Goal: Communication & Community: Share content

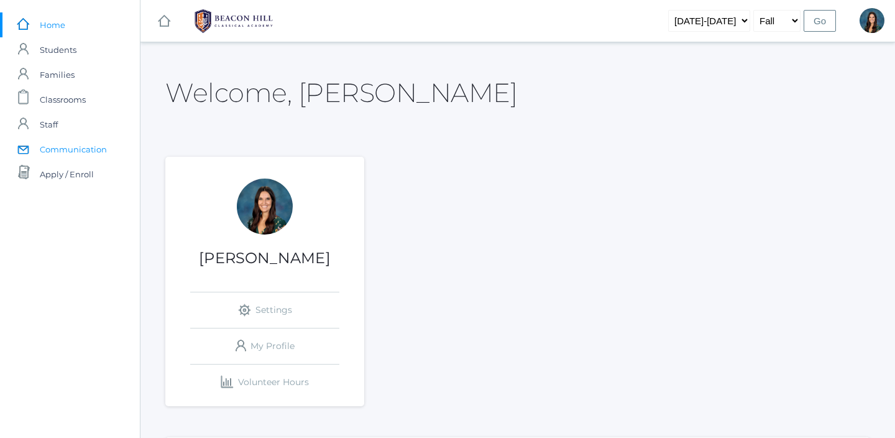
click at [51, 148] on span "Communication" at bounding box center [73, 149] width 67 height 25
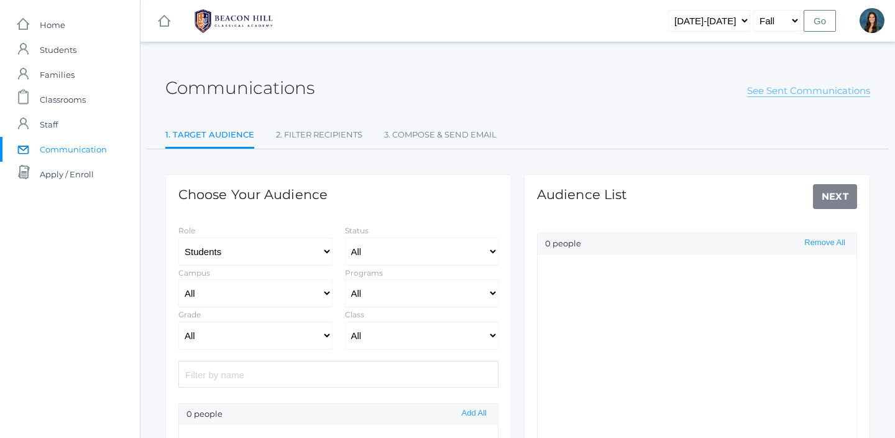
click at [793, 92] on link "See Sent Communications" at bounding box center [808, 91] width 123 height 12
select select "Enrolled"
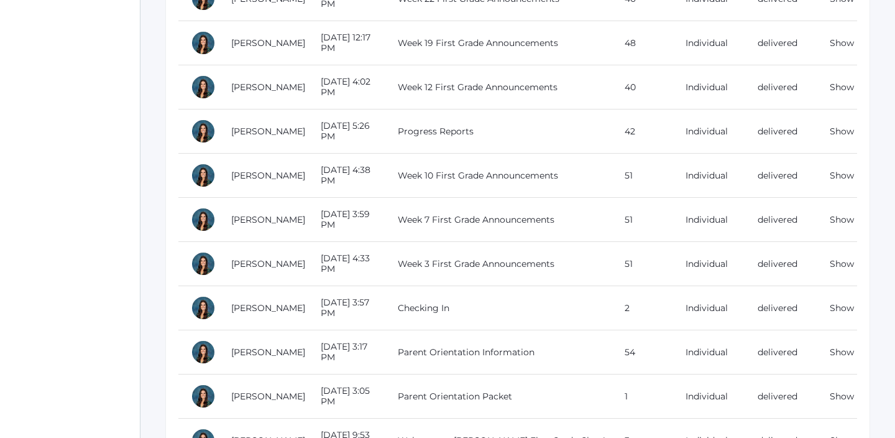
scroll to position [933, 0]
click at [839, 215] on link "Show" at bounding box center [842, 218] width 24 height 11
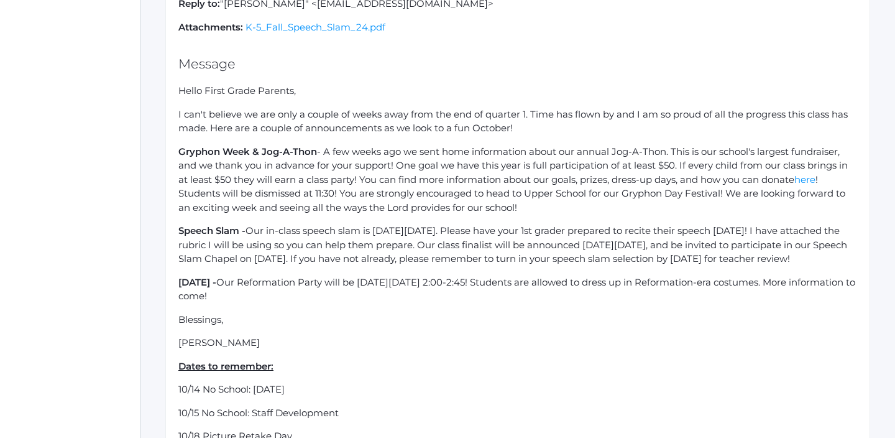
scroll to position [265, 0]
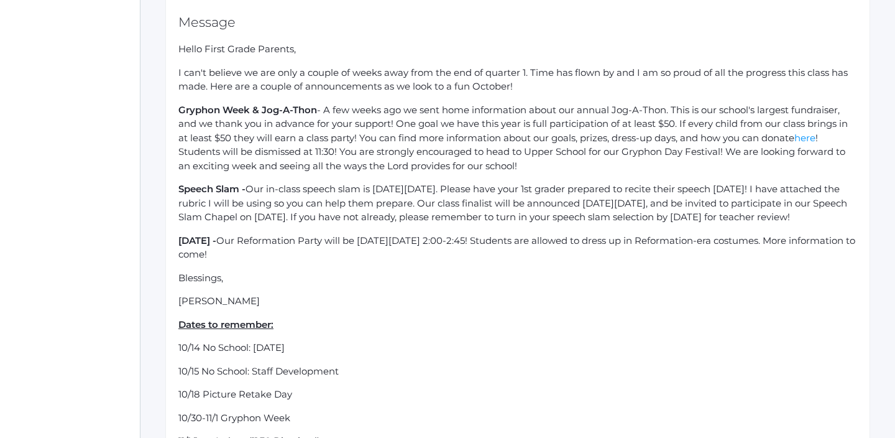
scroll to position [933, 0]
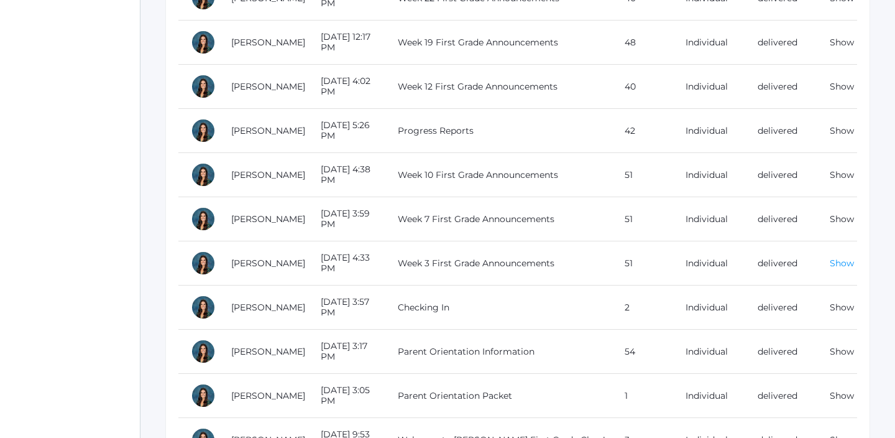
click at [846, 262] on link "Show" at bounding box center [842, 262] width 24 height 11
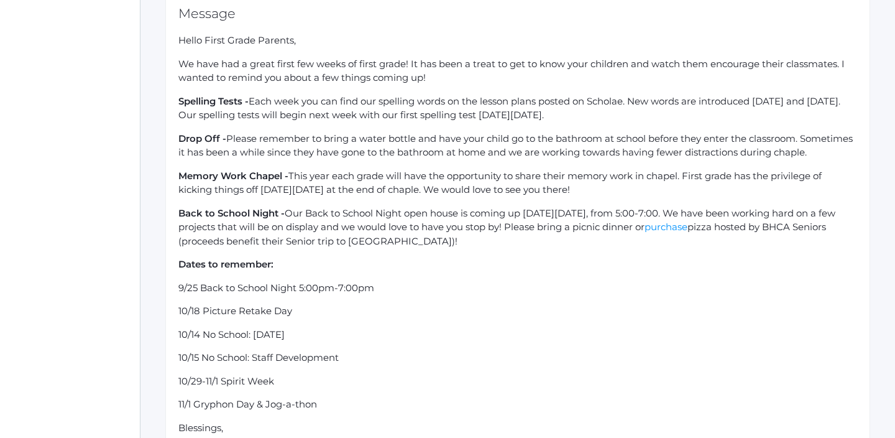
scroll to position [275, 0]
drag, startPoint x: 216, startPoint y: 162, endPoint x: 180, endPoint y: 141, distance: 41.5
click at [180, 141] on p "Drop Off - Please remember to bring a water bottle and have your child go to th…" at bounding box center [517, 145] width 679 height 28
copy p "Drop Off - Please remember to bring a water bottle and have your child go to th…"
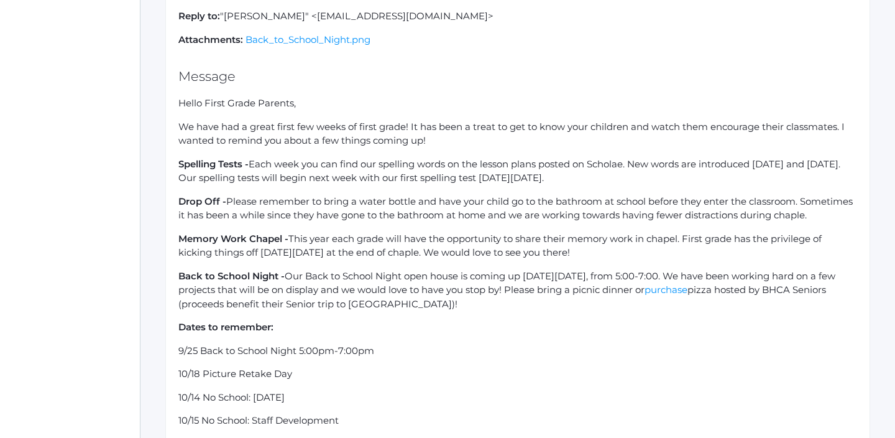
scroll to position [0, 0]
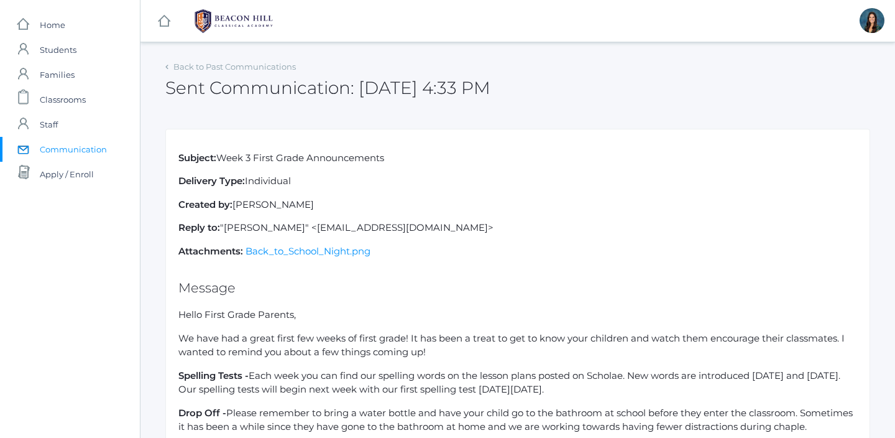
click at [71, 149] on span "Communication" at bounding box center [73, 149] width 67 height 25
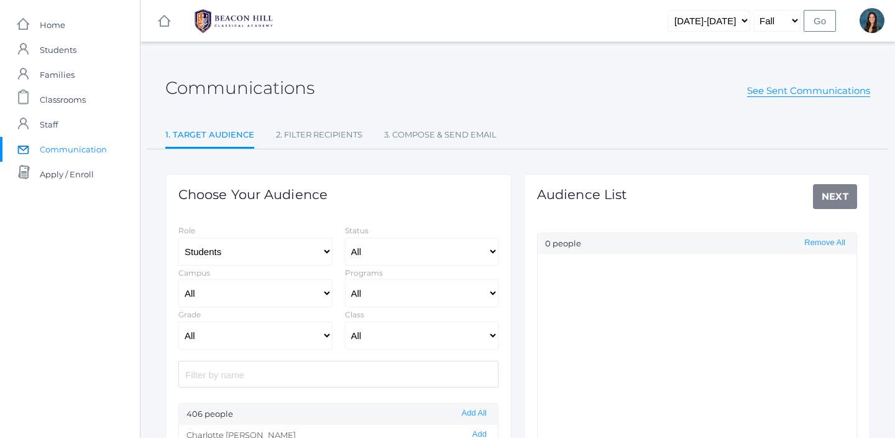
select select "Enrolled"
click at [769, 96] on link "See Sent Communications" at bounding box center [808, 91] width 123 height 12
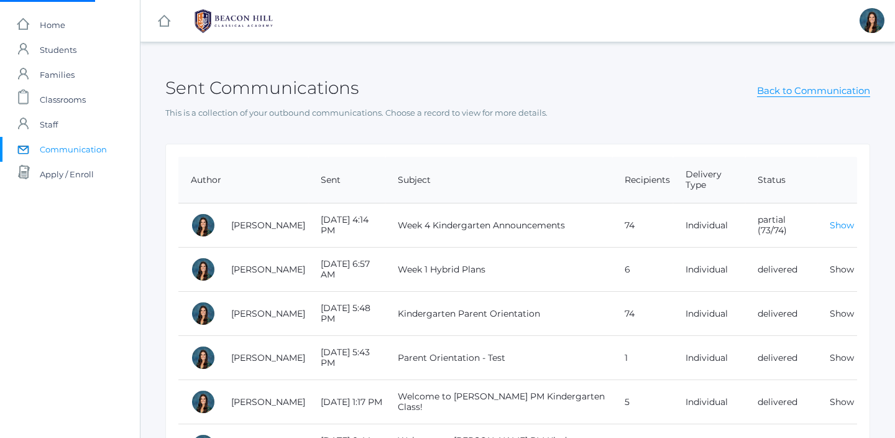
click at [845, 226] on link "Show" at bounding box center [842, 224] width 24 height 11
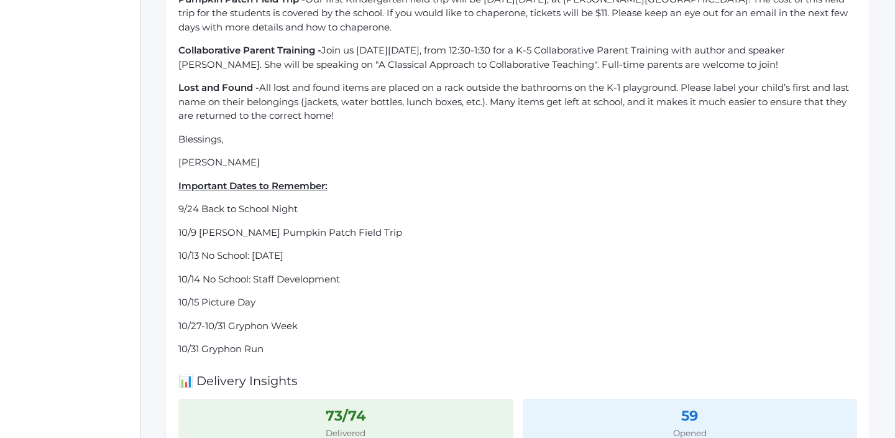
scroll to position [405, 0]
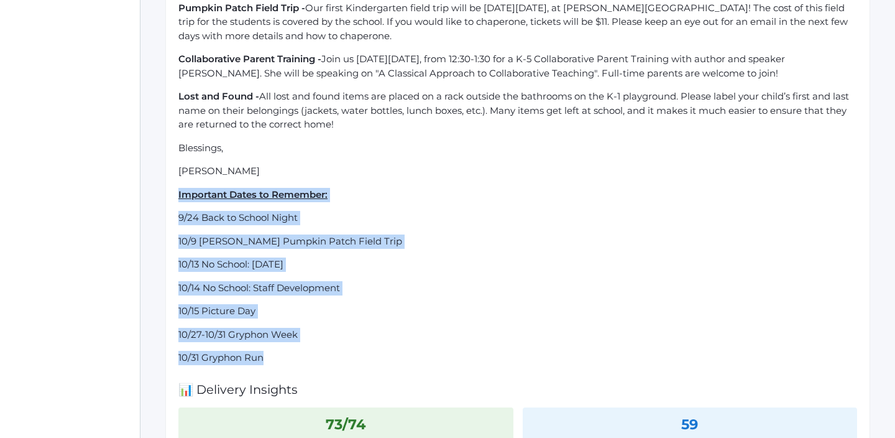
drag, startPoint x: 265, startPoint y: 353, endPoint x: 178, endPoint y: 202, distance: 174.6
copy div "Important Dates to Remember: 9/24 Back to School Night 10/9 Underwood Pumpkin P…"
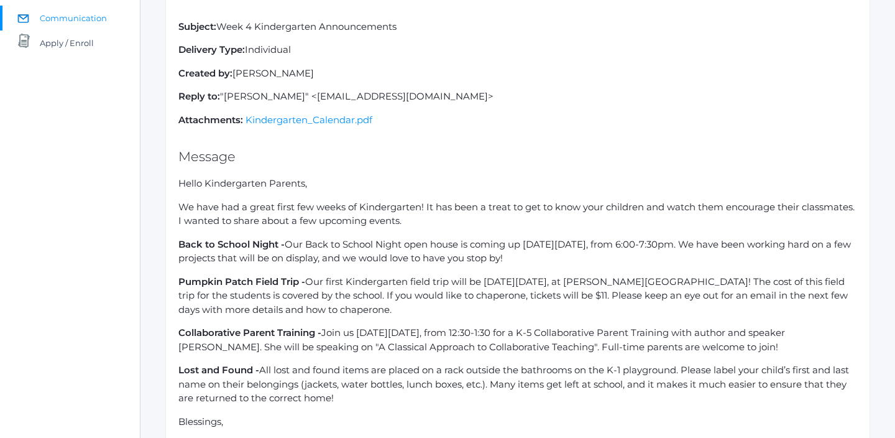
scroll to position [0, 0]
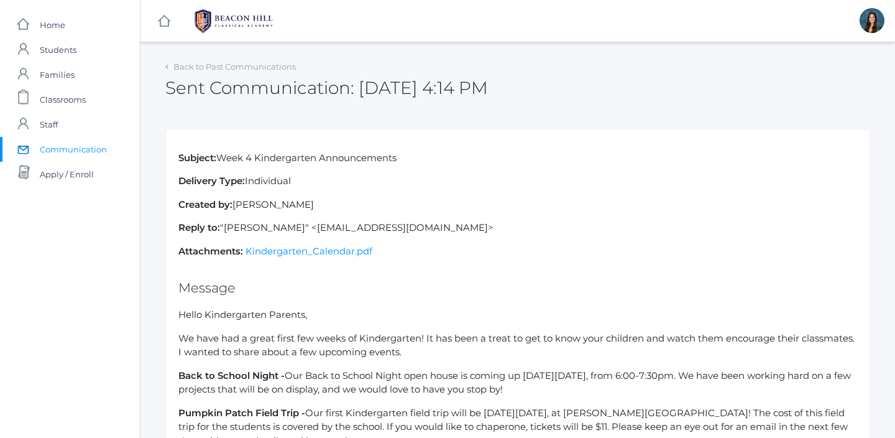
click at [88, 149] on span "Communication" at bounding box center [73, 149] width 67 height 25
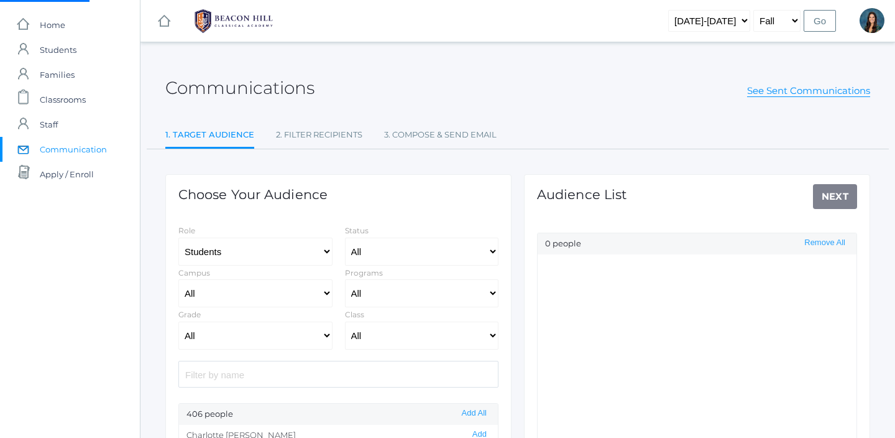
select select "Enrolled"
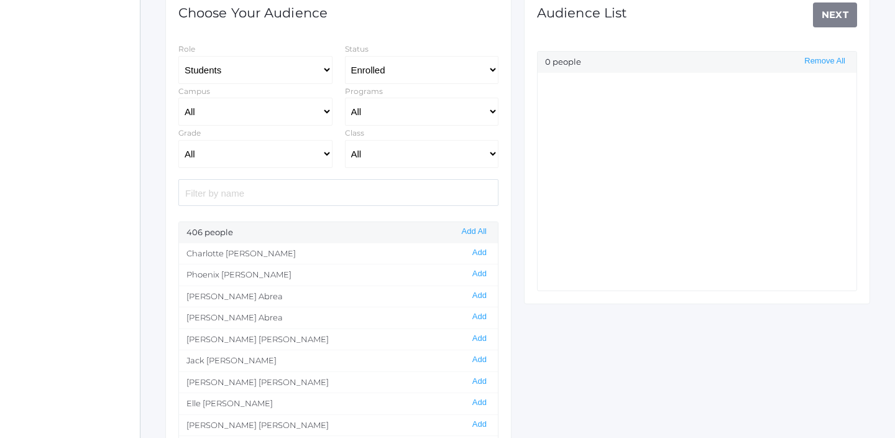
scroll to position [181, 0]
click at [379, 158] on select "All 01LA - First Grade Barber 01LA - First Grade Watson 02LA - Second Grade Bal…" at bounding box center [422, 154] width 154 height 28
click at [345, 140] on select "All 01LA - First Grade Barber 01LA - First Grade Watson 02LA - Second Grade Bal…" at bounding box center [422, 154] width 154 height 28
click at [482, 232] on button "Add All" at bounding box center [474, 232] width 32 height 11
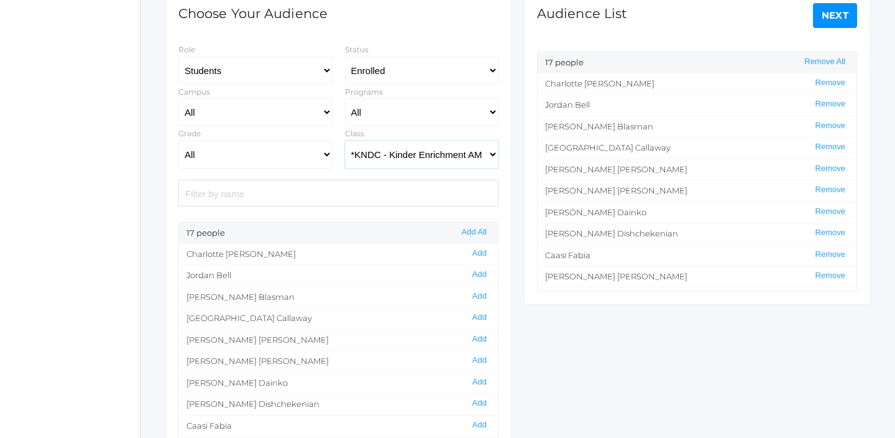
click at [484, 155] on select "All 01LA - First Grade Barber 01LA - First Grade Watson 02LA - Second Grade Bal…" at bounding box center [422, 154] width 154 height 28
click at [822, 64] on button "Remove All" at bounding box center [824, 62] width 48 height 11
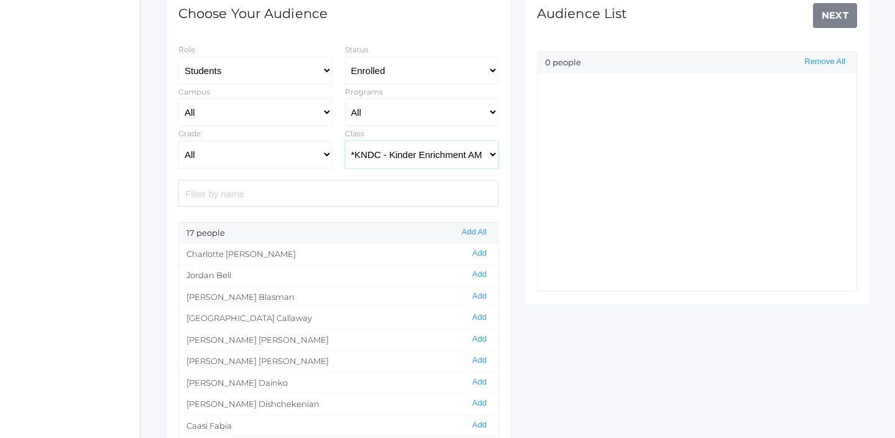
click at [442, 162] on select "All 01LA - First Grade Barber 01LA - First Grade Watson 02LA - Second Grade Bal…" at bounding box center [422, 154] width 154 height 28
click at [345, 140] on select "All 01LA - First Grade Barber 01LA - First Grade Watson 02LA - Second Grade Bal…" at bounding box center [422, 154] width 154 height 28
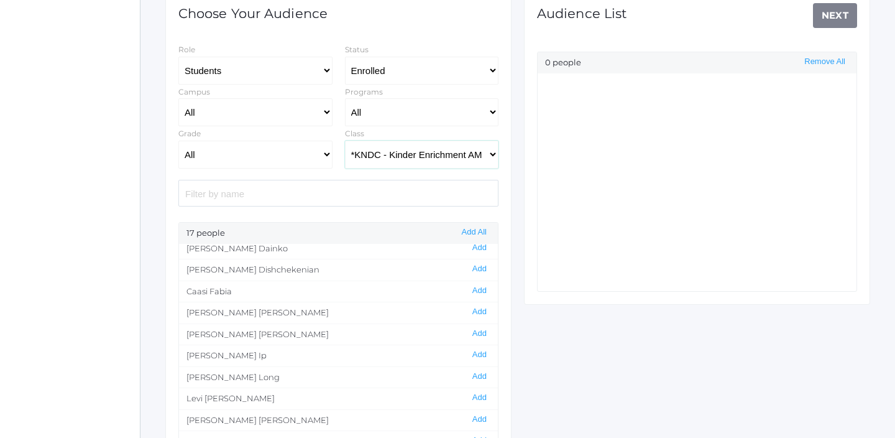
scroll to position [146, 0]
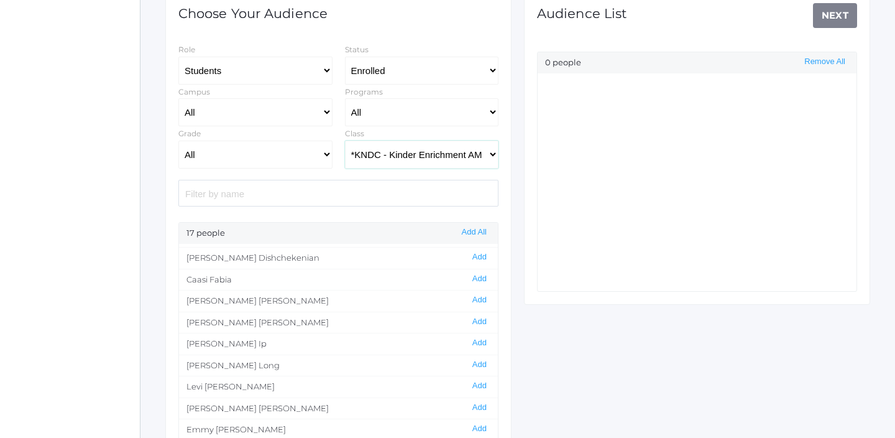
click at [399, 158] on select "All 01LA - First Grade Barber 01LA - First Grade Watson 02LA - Second Grade Bal…" at bounding box center [422, 154] width 154 height 28
click at [345, 140] on select "All 01LA - First Grade Barber 01LA - First Grade Watson 02LA - Second Grade Bal…" at bounding box center [422, 154] width 154 height 28
click at [395, 157] on select "All 01LA - First Grade Barber 01LA - First Grade Watson 02LA - Second Grade Bal…" at bounding box center [422, 154] width 154 height 28
click at [345, 140] on select "All 01LA - First Grade Barber 01LA - First Grade Watson 02LA - Second Grade Bal…" at bounding box center [422, 154] width 154 height 28
click at [482, 232] on button "Add All" at bounding box center [474, 232] width 32 height 11
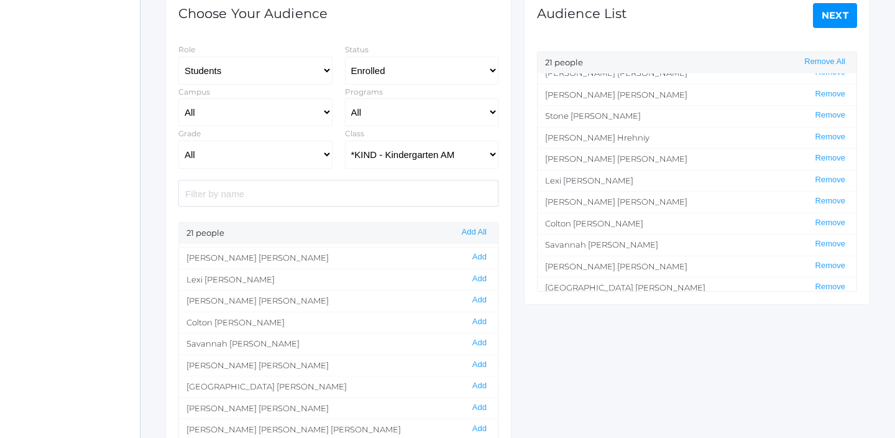
scroll to position [232, 0]
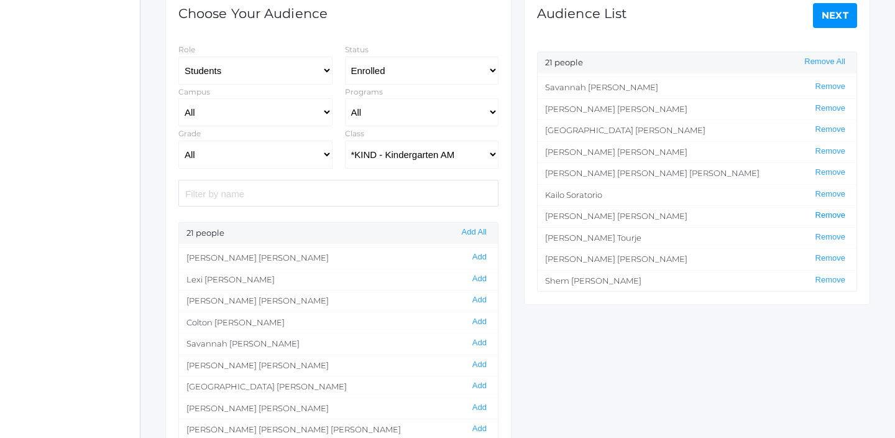
click at [819, 218] on button "Remove" at bounding box center [830, 215] width 37 height 11
click at [375, 158] on select "All 01LA - First Grade Barber 01LA - First Grade Watson 02LA - Second Grade Bal…" at bounding box center [422, 154] width 154 height 28
select select "2131"
click at [345, 140] on select "All 01LA - First Grade Barber 01LA - First Grade Watson 02LA - Second Grade Bal…" at bounding box center [422, 154] width 154 height 28
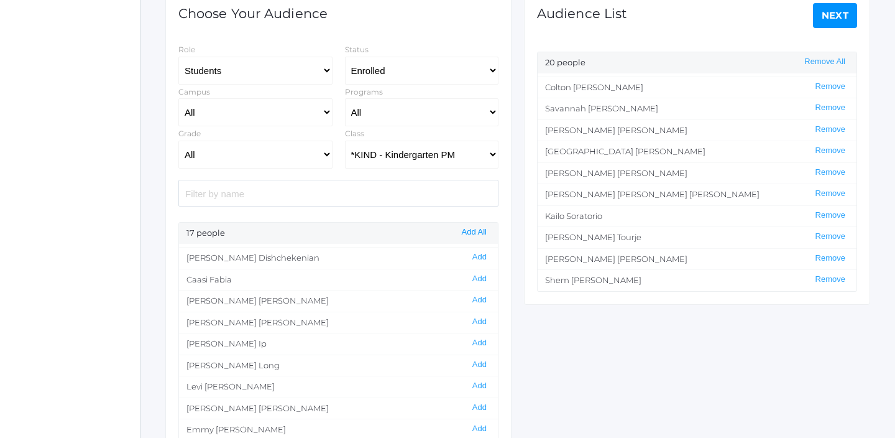
click at [480, 227] on button "Add All" at bounding box center [474, 232] width 32 height 11
click at [837, 17] on link "Next" at bounding box center [835, 15] width 45 height 25
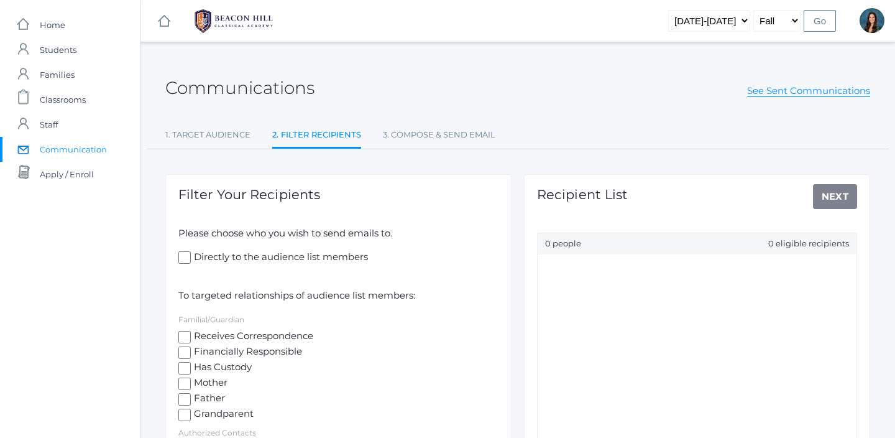
click at [186, 383] on input "Mother" at bounding box center [184, 383] width 12 height 12
checkbox input "true"
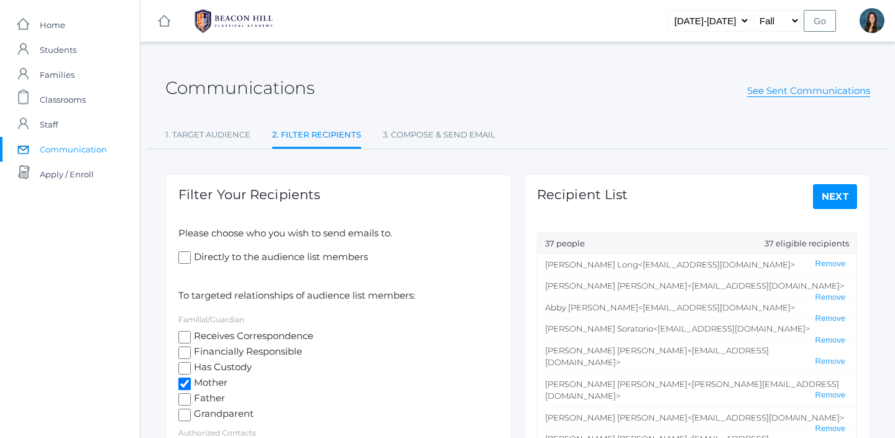
click at [186, 400] on input "Father" at bounding box center [184, 399] width 12 height 12
checkbox input "true"
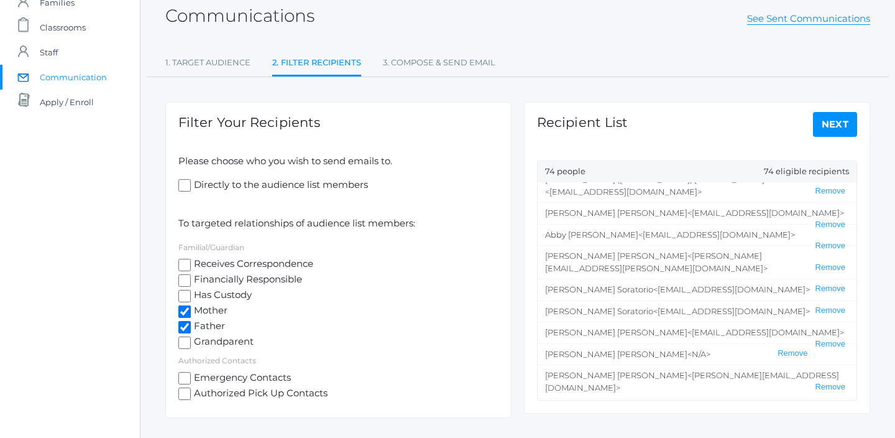
scroll to position [109, 0]
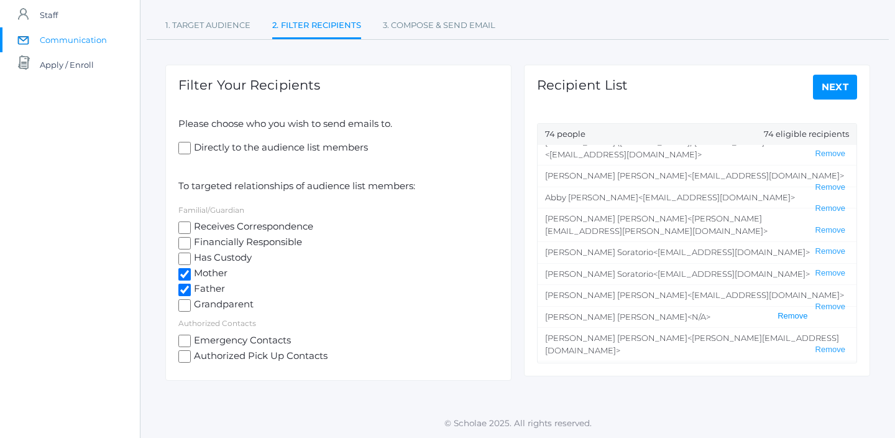
click at [811, 311] on button "Remove" at bounding box center [792, 316] width 37 height 11
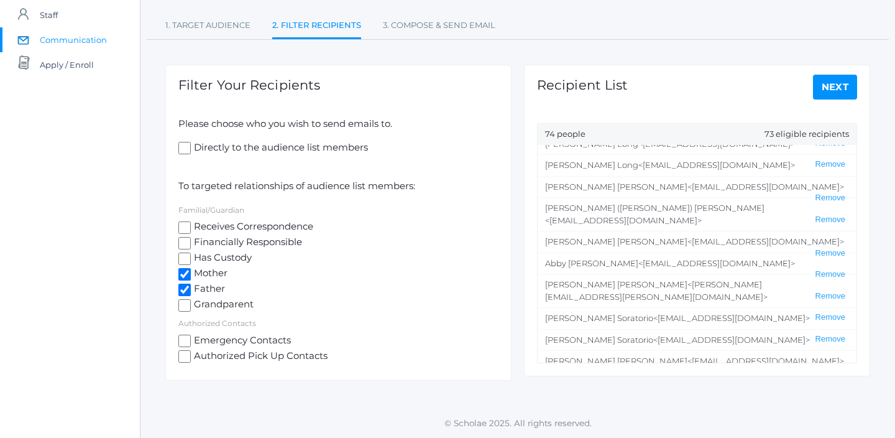
scroll to position [0, 0]
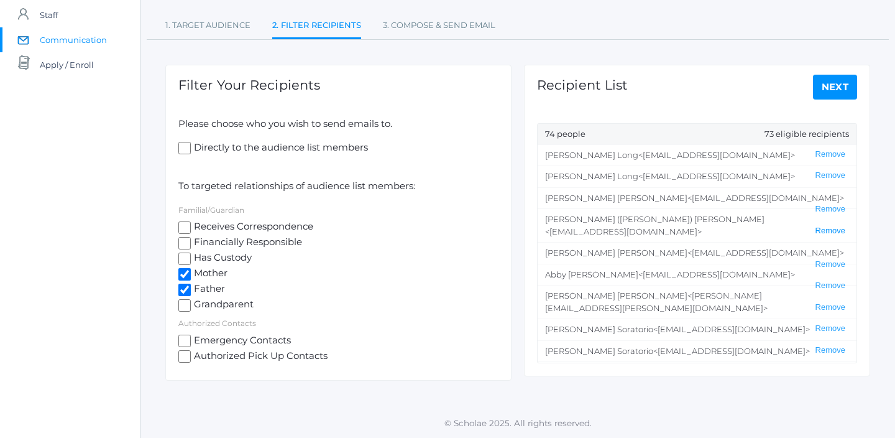
click at [833, 226] on button "Remove" at bounding box center [830, 231] width 37 height 11
click at [834, 89] on link "Next" at bounding box center [835, 87] width 45 height 25
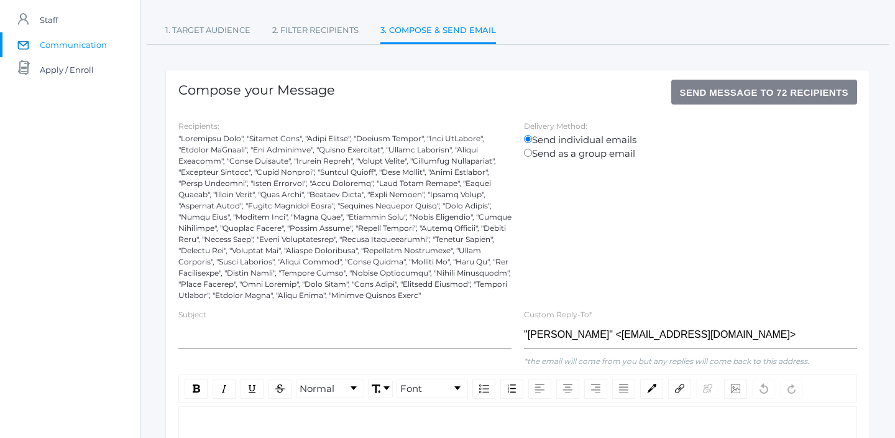
scroll to position [201, 0]
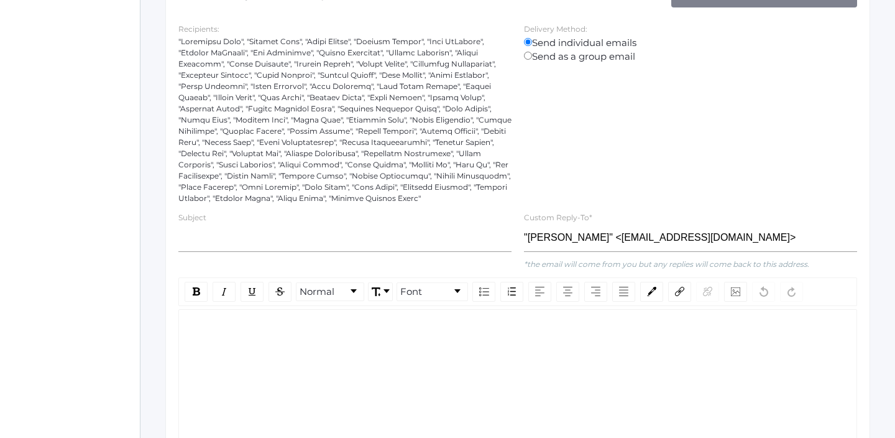
click at [225, 329] on div "rdw-editor" at bounding box center [518, 329] width 658 height 14
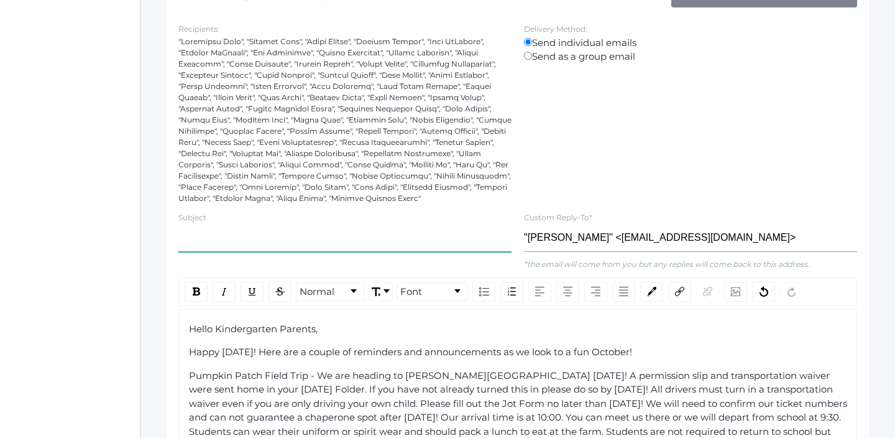
click at [232, 241] on input "text" at bounding box center [344, 238] width 333 height 28
paste input "Week 4 Kindergarten Announcements"
click at [211, 236] on input "Week 4 Kindergarten Announcements" at bounding box center [344, 238] width 333 height 28
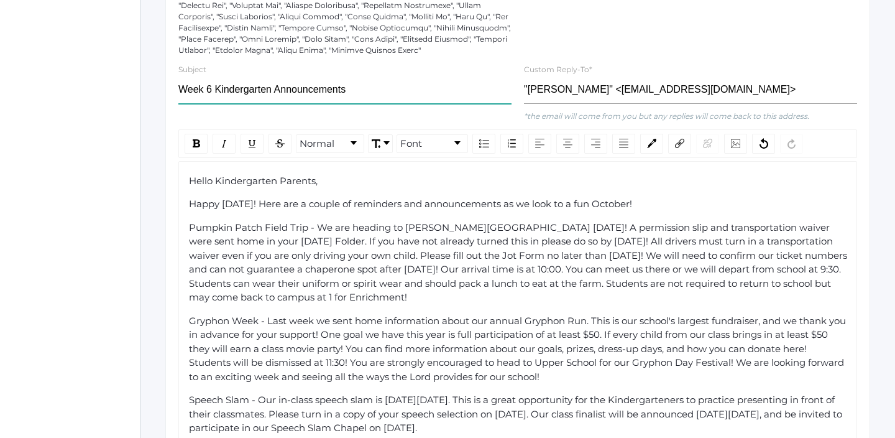
scroll to position [354, 0]
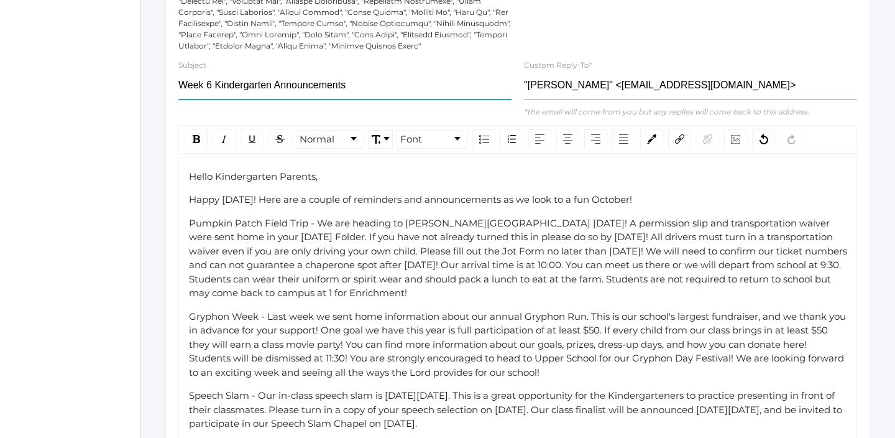
type input "Week 6 Kindergarten Announcements"
drag, startPoint x: 314, startPoint y: 222, endPoint x: 183, endPoint y: 219, distance: 131.2
click at [183, 219] on div "Hello Kindergarten Parents, Happy Friday! Here are a couple of reminders and an…" at bounding box center [517, 431] width 679 height 548
click at [193, 142] on img "rdw-inline-control" at bounding box center [196, 139] width 7 height 8
click at [360, 258] on span "We are heading to Underwood Family Farm this Thursday! A permission slip and tr…" at bounding box center [519, 258] width 661 height 82
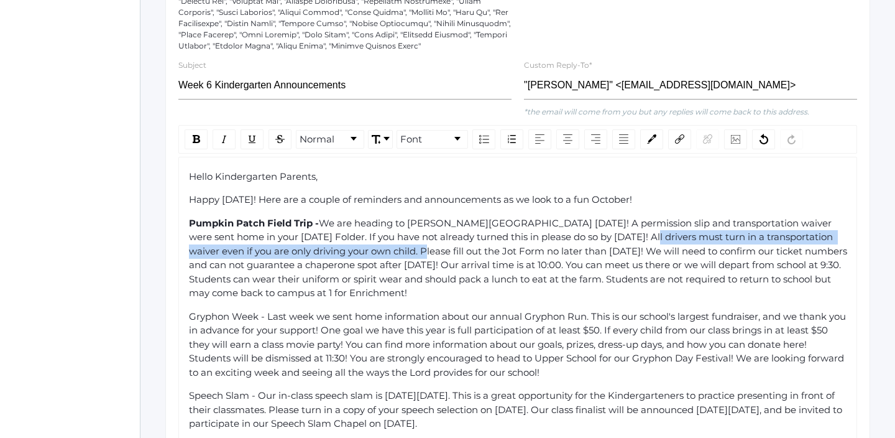
drag, startPoint x: 627, startPoint y: 238, endPoint x: 387, endPoint y: 254, distance: 240.4
click at [387, 254] on span "We are heading to Underwood Family Farm this Thursday! A permission slip and tr…" at bounding box center [519, 258] width 661 height 82
click at [228, 141] on img "rdw-inline-control" at bounding box center [224, 139] width 10 height 10
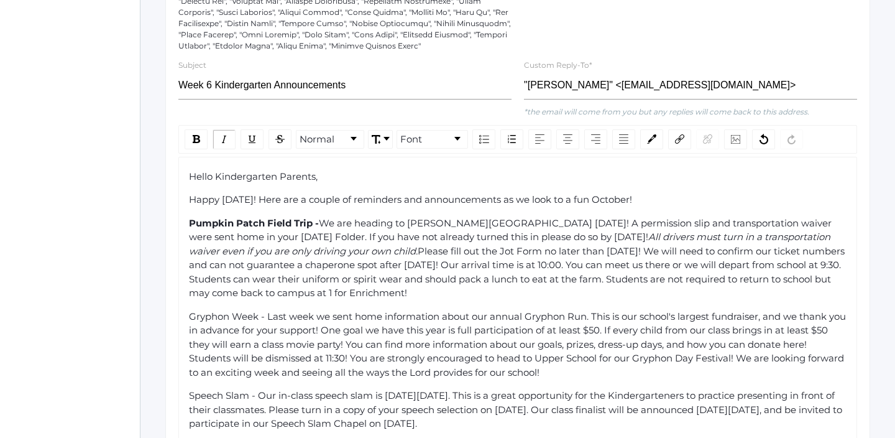
click at [602, 310] on span "Gryphon Week - Last week we sent home information about our annual Gryphon Run.…" at bounding box center [518, 344] width 659 height 68
click at [627, 252] on span "Please fill out the Jot Form no later than Monday! We will need to confirm our …" at bounding box center [518, 272] width 658 height 54
click at [594, 301] on div "Hello Kindergarten Parents, Happy Friday! Here are a couple of reminders and an…" at bounding box center [518, 431] width 658 height 522
click at [330, 345] on span "Gryphon Week - Last week we sent home information about our annual Gryphon Run.…" at bounding box center [518, 344] width 659 height 68
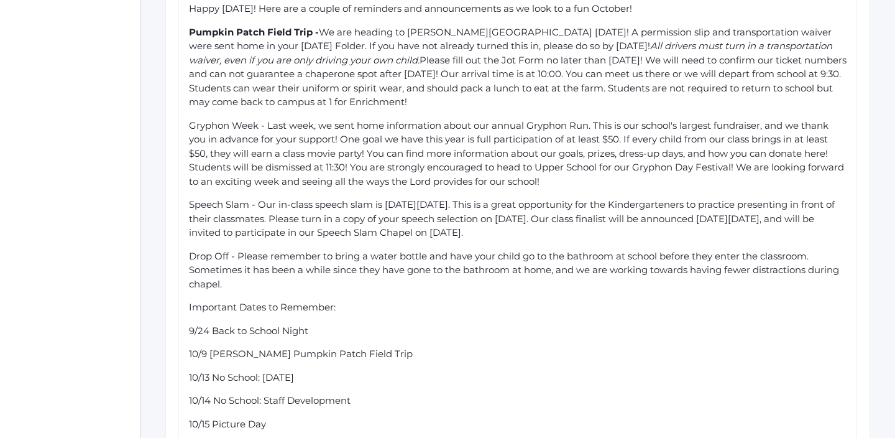
scroll to position [598, 0]
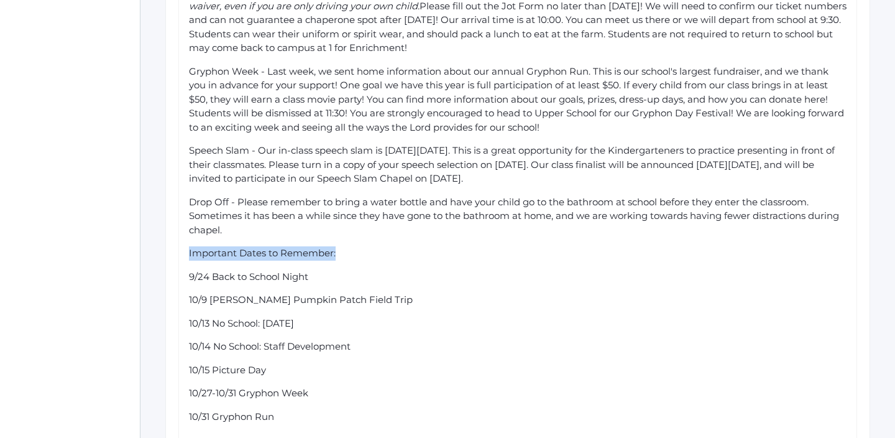
drag, startPoint x: 341, startPoint y: 251, endPoint x: 177, endPoint y: 252, distance: 163.5
click at [177, 252] on div "Normal Font Hello Kindergarten Parents, Happy Friday! Here are a couple of remi…" at bounding box center [517, 170] width 691 height 580
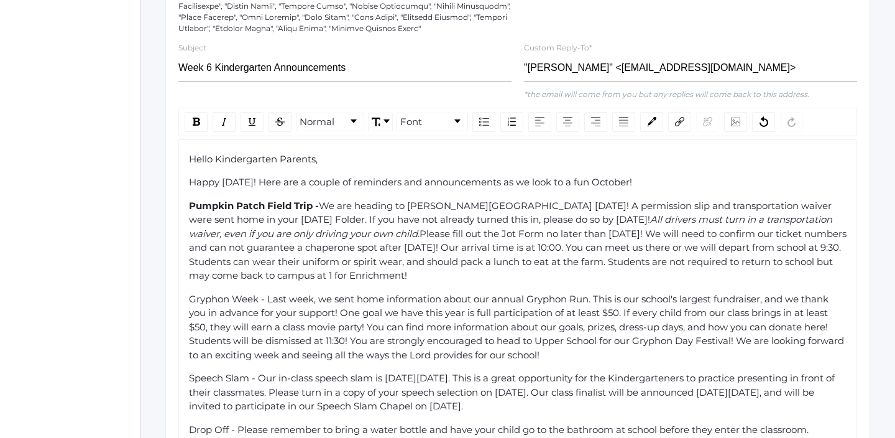
scroll to position [354, 0]
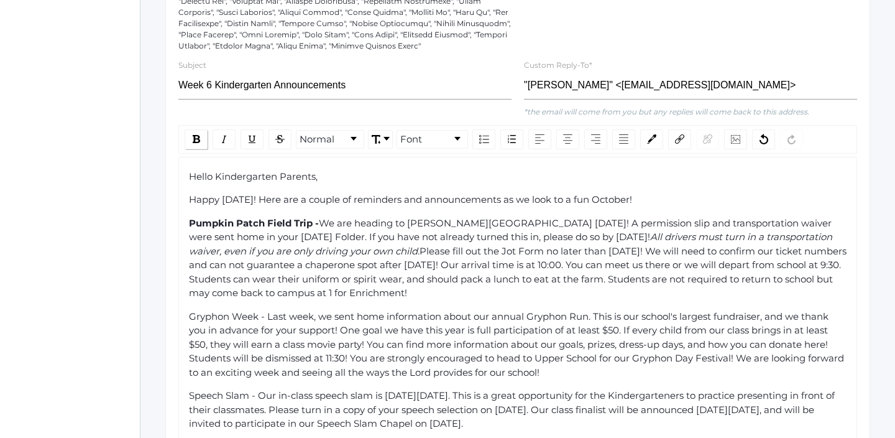
click at [198, 138] on img "rdw-inline-control" at bounding box center [196, 139] width 7 height 8
click at [250, 138] on img "rdw-inline-control" at bounding box center [252, 139] width 10 height 10
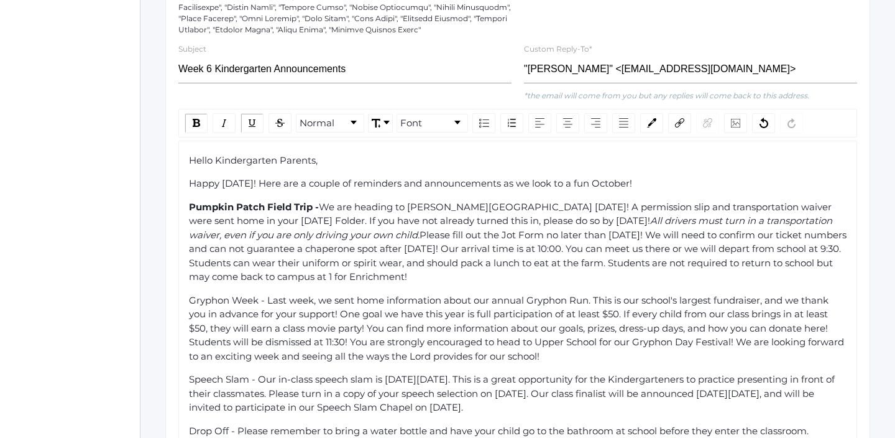
scroll to position [397, 0]
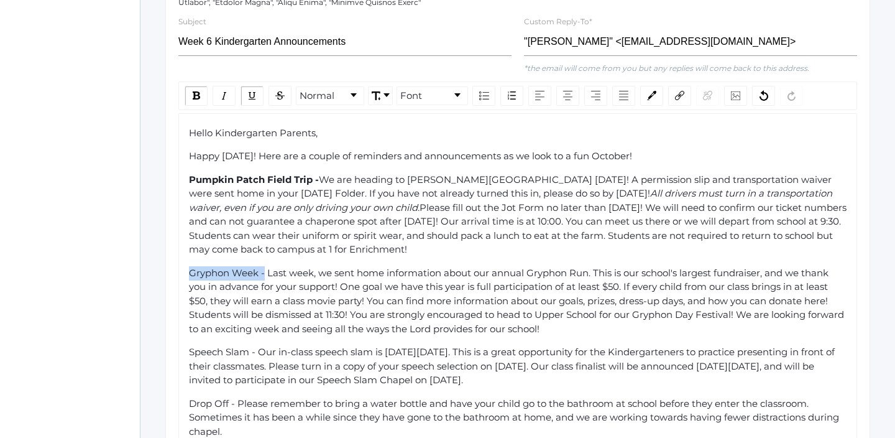
drag, startPoint x: 265, startPoint y: 270, endPoint x: 175, endPoint y: 271, distance: 89.5
click at [175, 271] on div "Normal Font Hello Kindergarten Parents, Happy Friday! Here are a couple of remi…" at bounding box center [517, 371] width 691 height 580
click at [198, 96] on img "rdw-inline-control" at bounding box center [196, 95] width 7 height 8
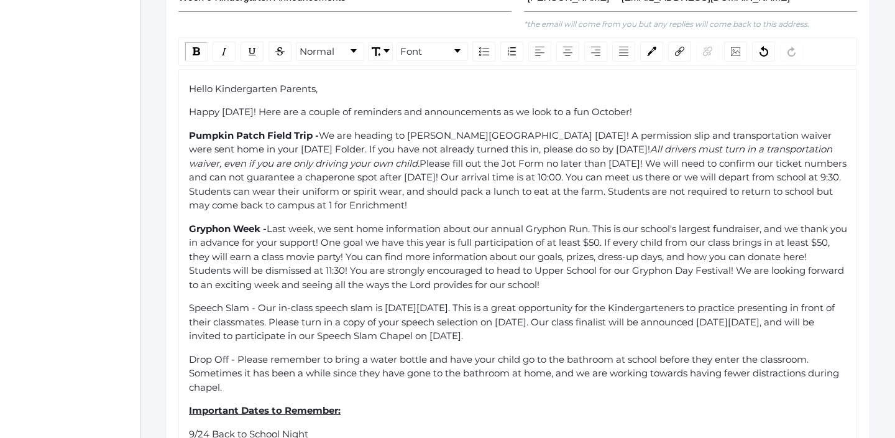
scroll to position [452, 0]
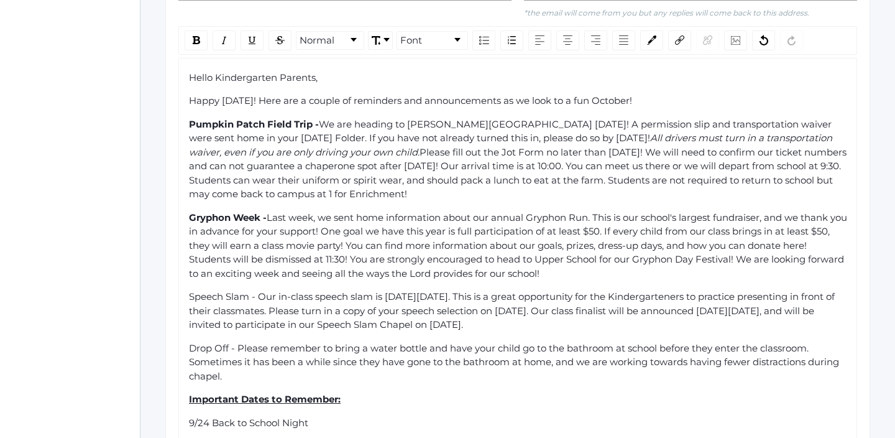
click at [198, 298] on span "Speech Slam - Our in-class speech slam is on Thursday, November 13th. This is a…" at bounding box center [513, 310] width 648 height 40
drag, startPoint x: 190, startPoint y: 296, endPoint x: 257, endPoint y: 300, distance: 66.6
click at [257, 300] on span "Speech Slam - Our in-class speech slam is on Thursday, November 13th. This is a…" at bounding box center [513, 310] width 648 height 40
click at [199, 45] on div "rdw-inline-control" at bounding box center [196, 40] width 23 height 20
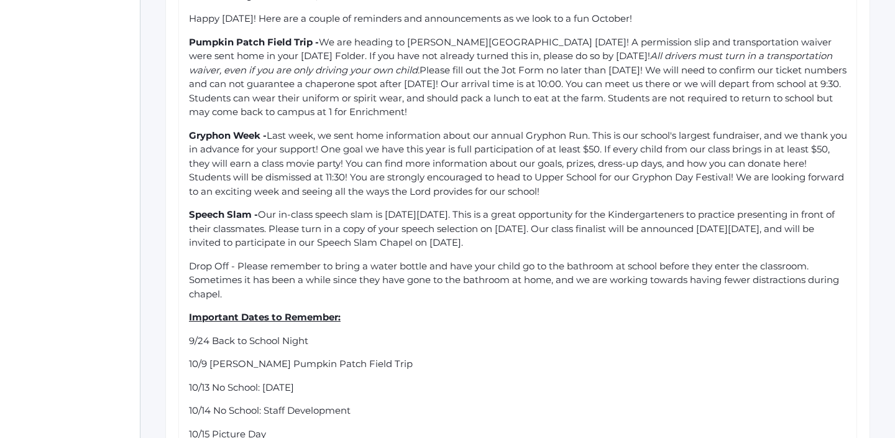
scroll to position [540, 0]
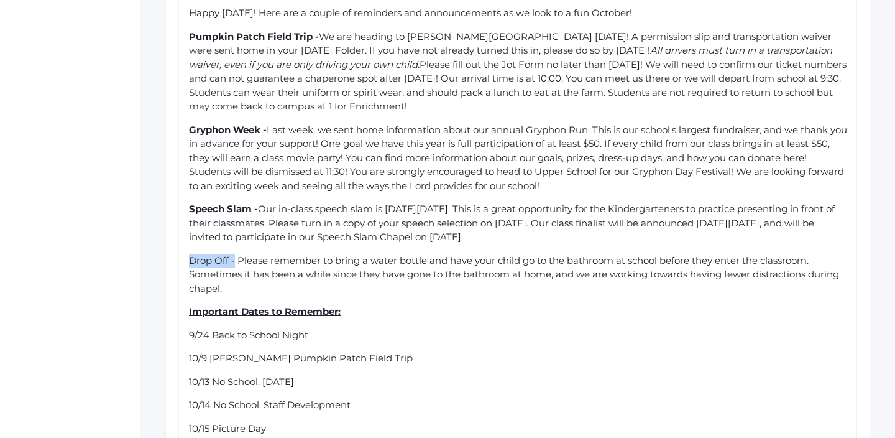
drag, startPoint x: 236, startPoint y: 260, endPoint x: 184, endPoint y: 259, distance: 51.6
click at [184, 259] on div "Hello Kindergarten Parents, Happy Friday! Here are a couple of reminders and an…" at bounding box center [517, 244] width 679 height 548
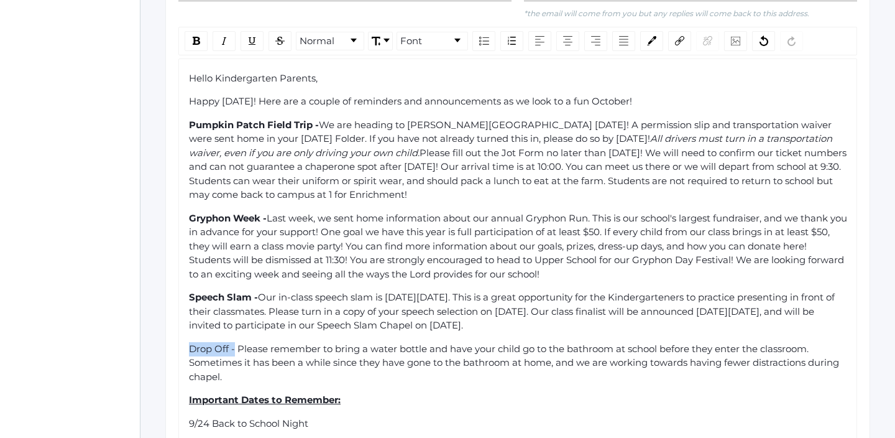
scroll to position [434, 0]
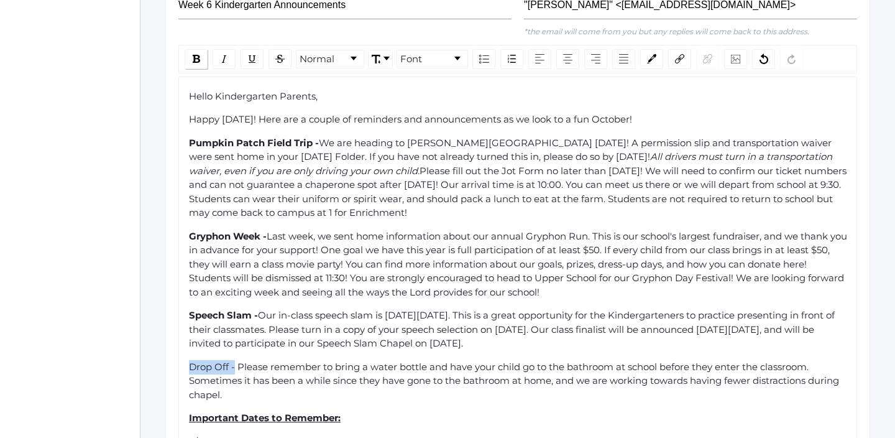
click at [199, 60] on img "rdw-inline-control" at bounding box center [196, 59] width 7 height 8
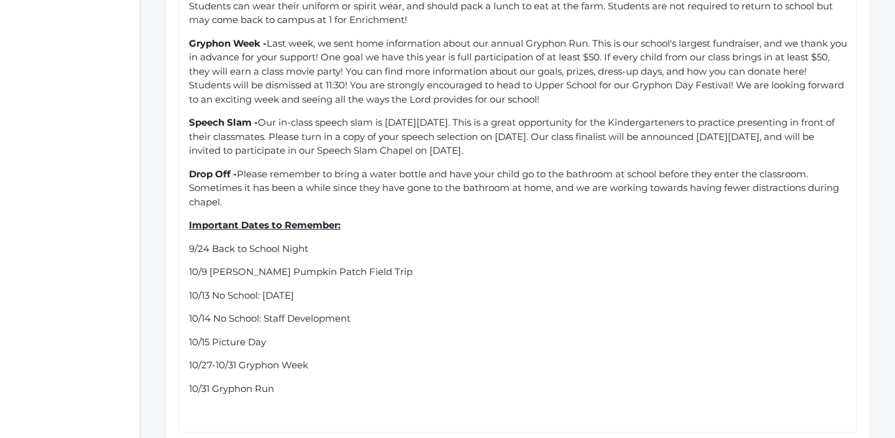
scroll to position [633, 0]
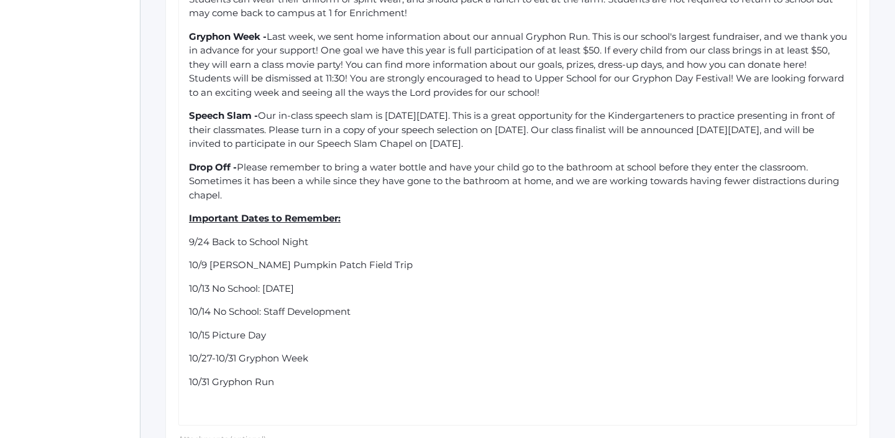
click at [288, 206] on div "Hello Kindergarten Parents, Happy Friday! Here are a couple of reminders and an…" at bounding box center [518, 151] width 658 height 522
click at [246, 196] on div "Drop Off - Please remember to bring a water bottle and have your child go to th…" at bounding box center [518, 181] width 658 height 42
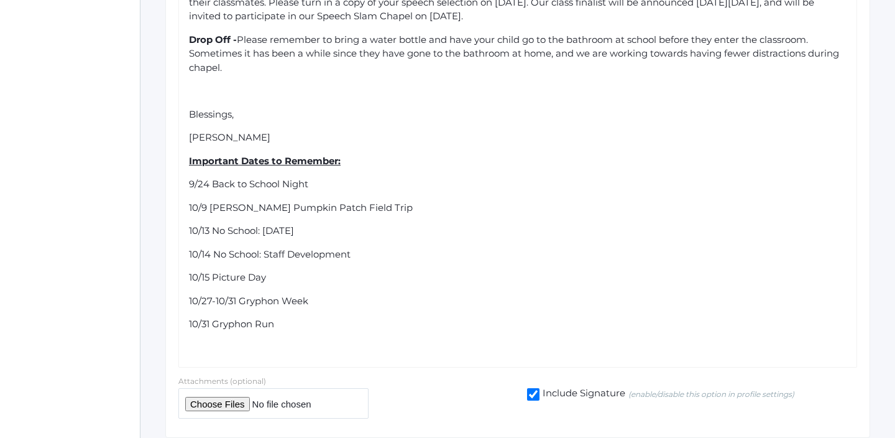
scroll to position [767, 0]
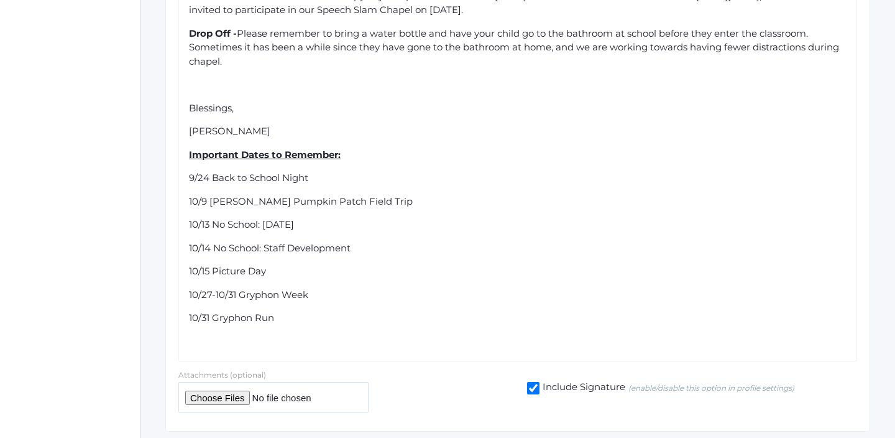
drag, startPoint x: 320, startPoint y: 176, endPoint x: 188, endPoint y: 173, distance: 132.4
click at [188, 173] on div "Hello Kindergarten Parents, Happy Friday! Here are a couple of reminders and an…" at bounding box center [517, 52] width 659 height 592
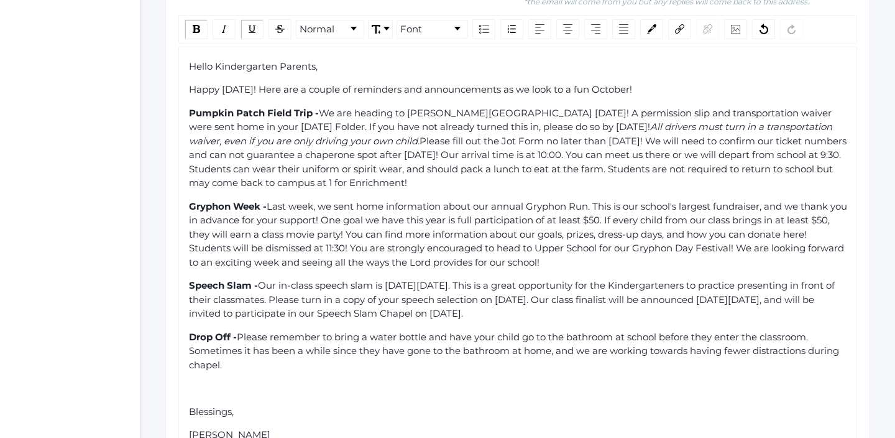
scroll to position [469, 0]
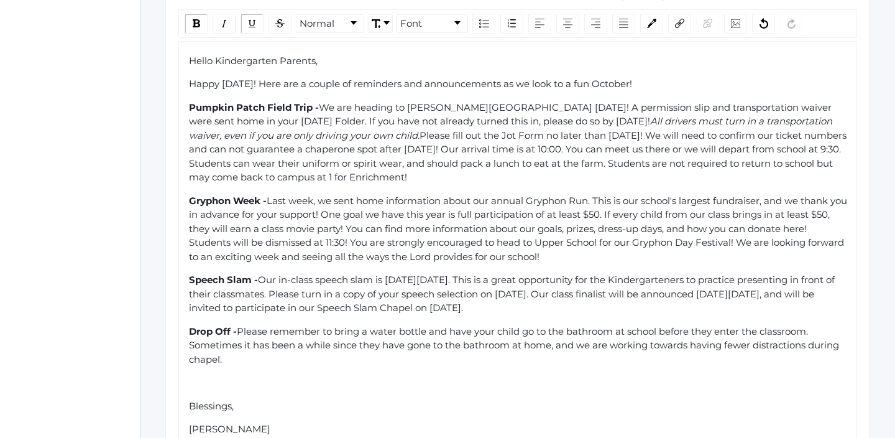
click at [820, 227] on span "Last week, we sent home information about our annual Gryphon Run. This is our s…" at bounding box center [519, 229] width 661 height 68
click at [677, 24] on img "rdw-link-control" at bounding box center [679, 23] width 9 height 9
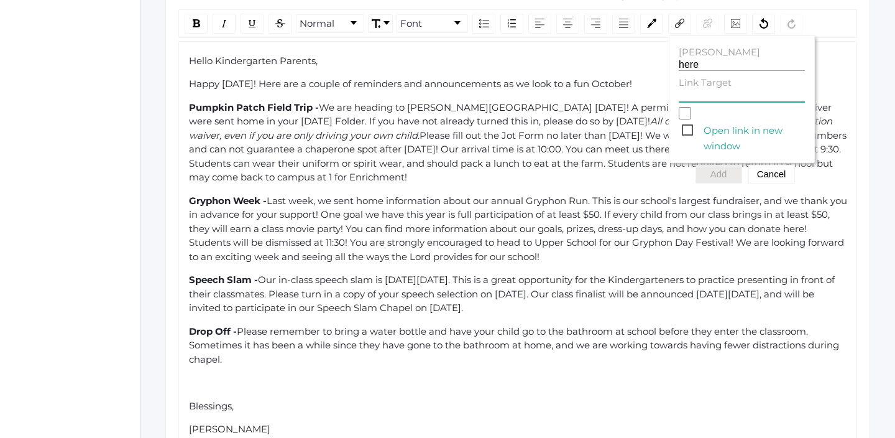
click at [694, 93] on input "Link Target" at bounding box center [742, 96] width 126 height 12
paste input "https://www.beaconhillclassical.org/gryphonday.html"
type input "https://www.beaconhillclassical.org/gryphonday.html"
click at [716, 172] on button "Add" at bounding box center [718, 174] width 47 height 19
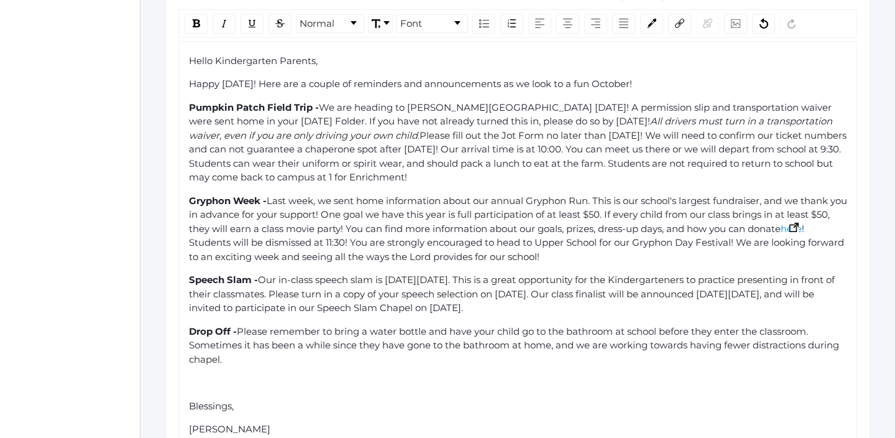
click at [799, 228] on img "rdw-editor" at bounding box center [793, 226] width 9 height 9
click at [402, 247] on span "! Students will be dismissed at 11:30! You are strongly encouraged to head to U…" at bounding box center [518, 242] width 658 height 40
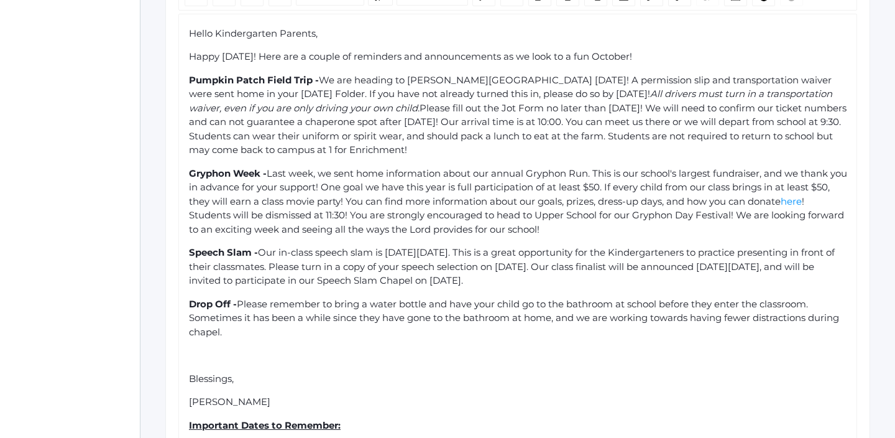
scroll to position [498, 0]
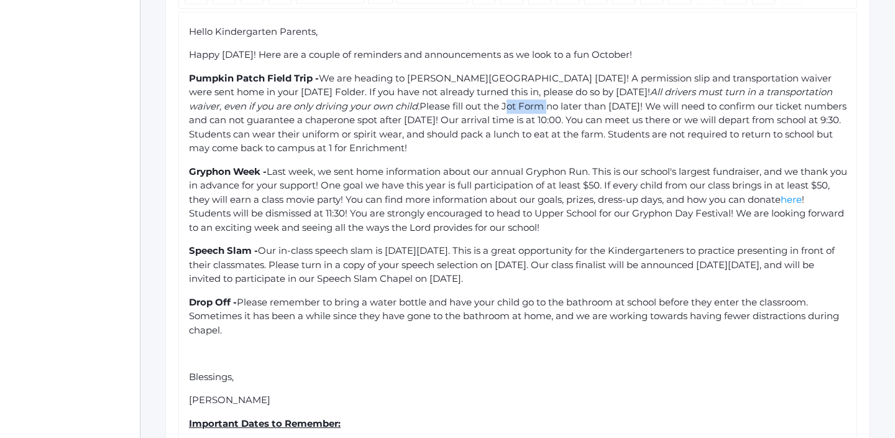
drag, startPoint x: 472, startPoint y: 108, endPoint x: 513, endPoint y: 110, distance: 41.7
click at [513, 110] on span "Please fill out the Jot Form no later than Monday! We will need to confirm our …" at bounding box center [519, 127] width 660 height 54
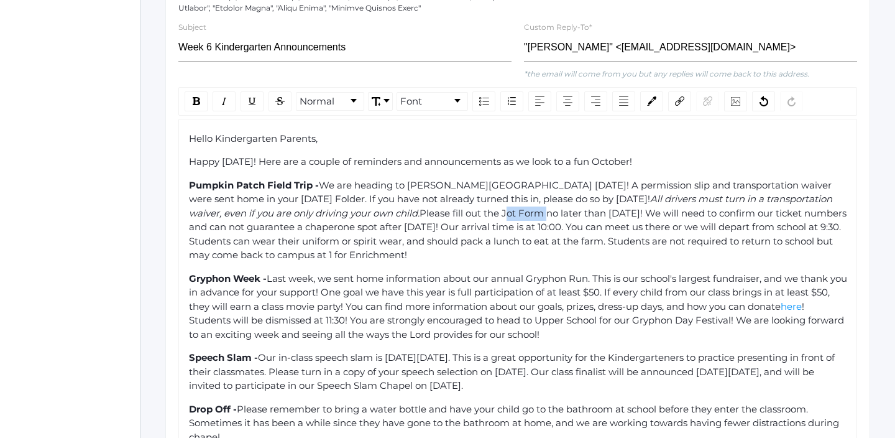
scroll to position [390, 0]
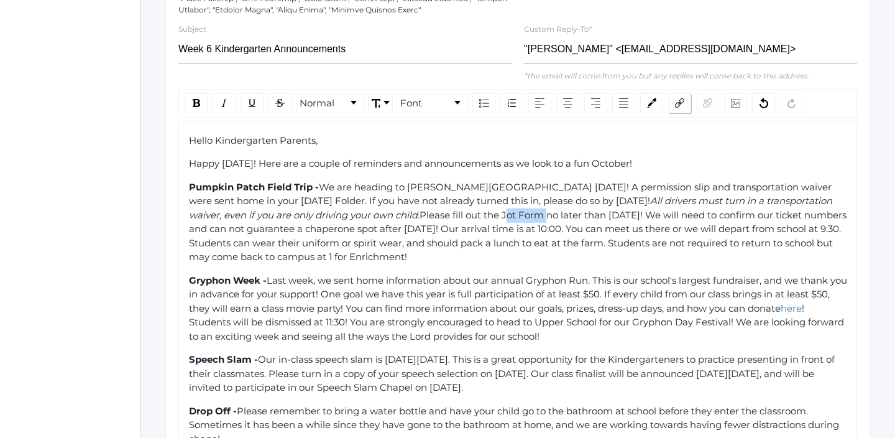
click at [676, 103] on img "rdw-link-control" at bounding box center [679, 102] width 9 height 9
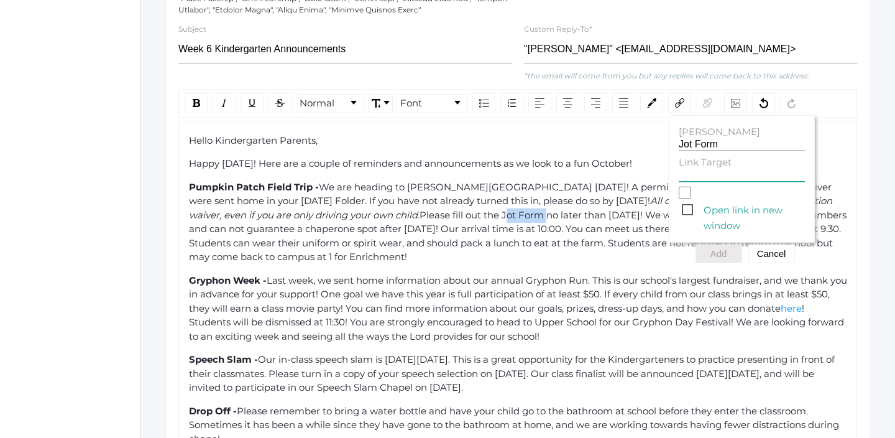
click at [693, 173] on input "Link Target" at bounding box center [742, 176] width 126 height 12
paste input "https://form.jotform.com/252605019930049"
type input "https://form.jotform.com/252605019930049"
click at [712, 252] on button "Add" at bounding box center [718, 253] width 47 height 19
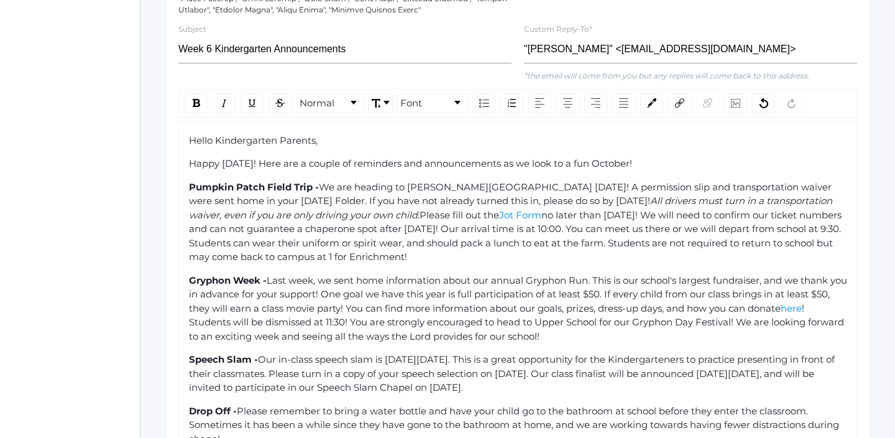
click at [566, 264] on div "Hello Kindergarten Parents, Happy Friday! Here are a couple of reminders and an…" at bounding box center [518, 418] width 658 height 569
click at [518, 215] on span "no later than Monday! We will need to confirm our ticket numbers and can not gu…" at bounding box center [516, 236] width 655 height 54
click at [505, 215] on span "Jot Form" at bounding box center [520, 215] width 42 height 12
click at [470, 213] on span "Please fill out the" at bounding box center [459, 215] width 80 height 12
drag, startPoint x: 474, startPoint y: 215, endPoint x: 507, endPoint y: 219, distance: 33.8
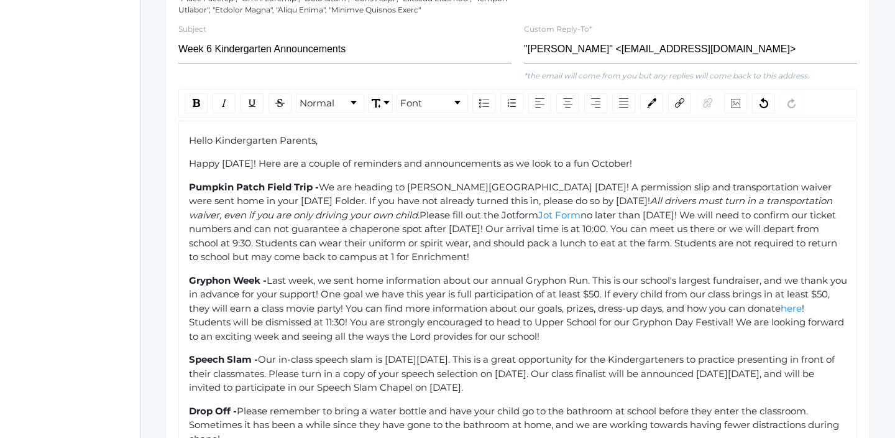
click at [507, 219] on span "Please fill out the Jotform" at bounding box center [478, 215] width 119 height 12
click at [683, 103] on img "rdw-link-control" at bounding box center [679, 102] width 9 height 9
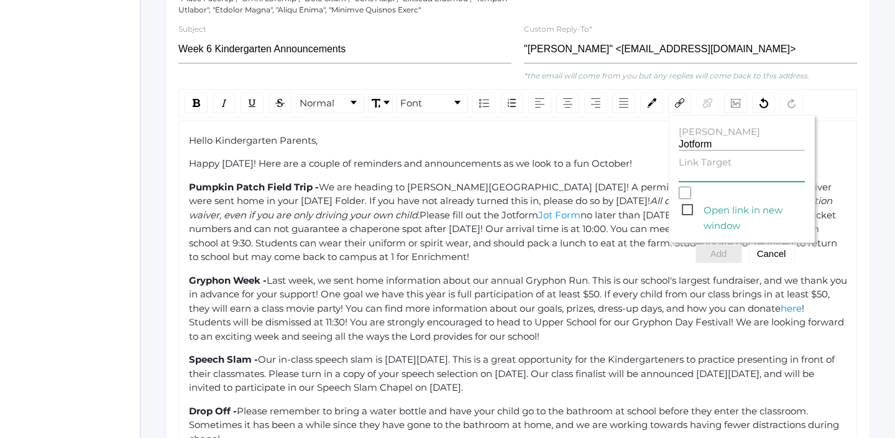
click at [704, 176] on input "Link Target" at bounding box center [742, 176] width 126 height 12
paste input "https://form.jotform.com/252605019930049"
type input "https://form.jotform.com/252605019930049"
click at [719, 255] on button "Add" at bounding box center [718, 253] width 47 height 19
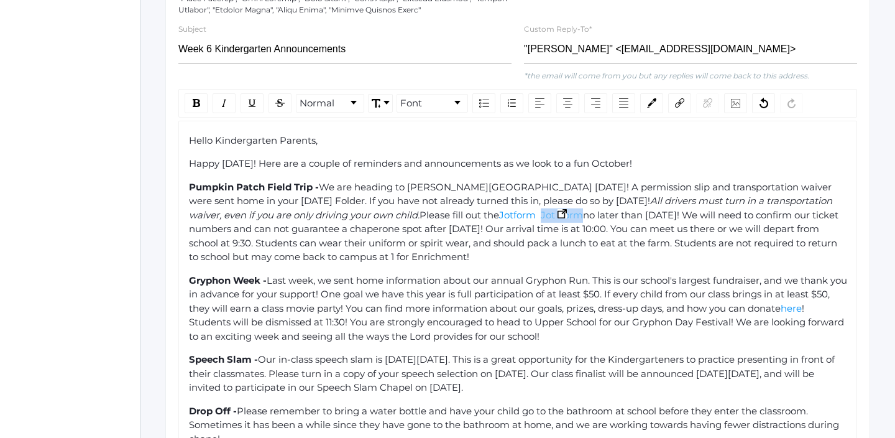
drag, startPoint x: 555, startPoint y: 214, endPoint x: 513, endPoint y: 216, distance: 42.3
click at [513, 216] on div "Pumpkin Patch Field Trip - We are heading to Underwood Family Farm this Thursda…" at bounding box center [518, 222] width 658 height 84
click at [536, 263] on div "Pumpkin Patch Field Trip - We are heading to Underwood Family Farm this Thursda…" at bounding box center [518, 222] width 658 height 84
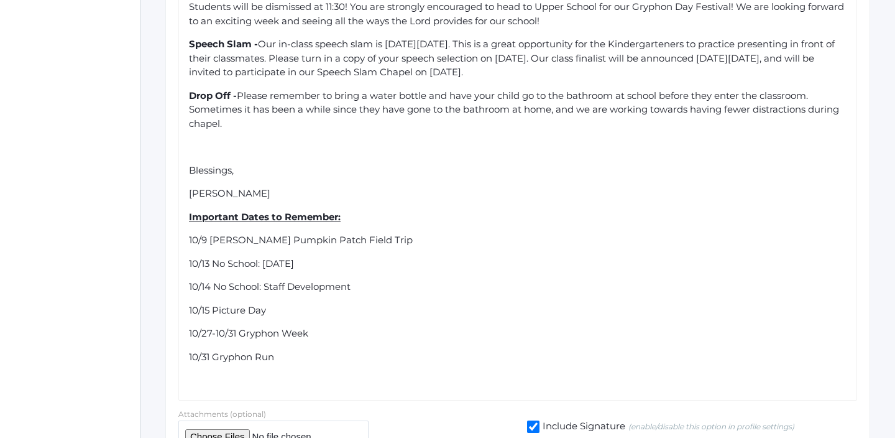
scroll to position [782, 0]
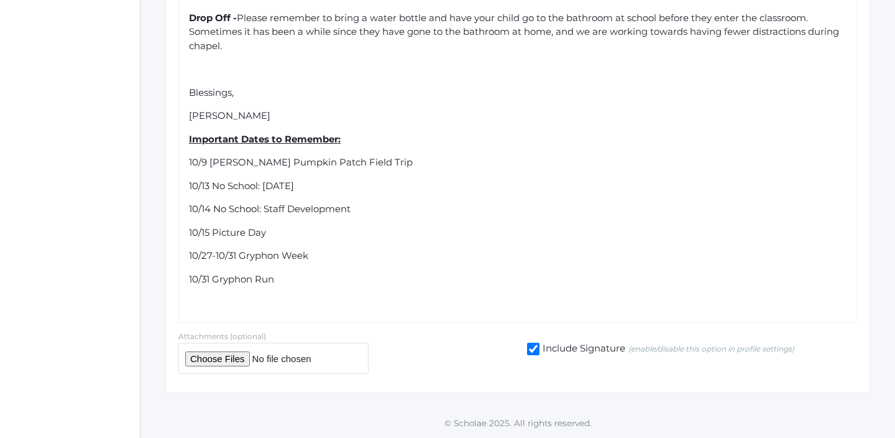
click at [210, 357] on input "file" at bounding box center [273, 357] width 190 height 30
type input "C:\fakepath\BHCA Driver Release .pdf"
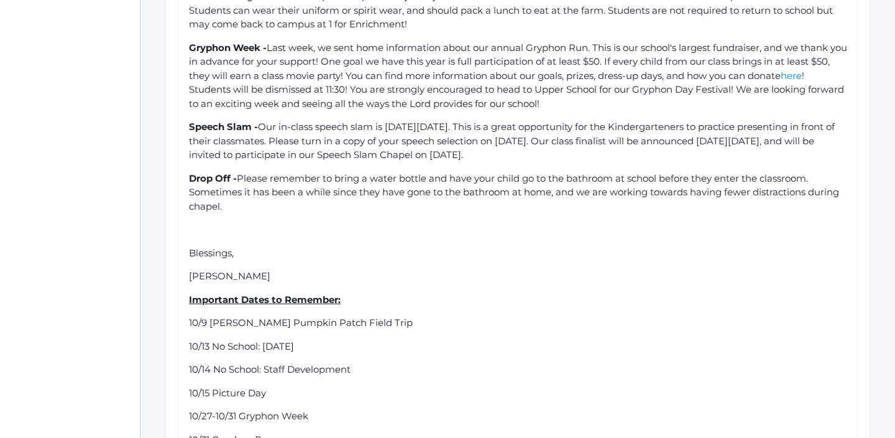
scroll to position [621, 0]
click at [236, 245] on div "Hello Kindergarten Parents, Happy Friday! Here are a couple of reminders and an…" at bounding box center [518, 186] width 658 height 569
click at [234, 232] on div "rdw-editor" at bounding box center [518, 231] width 658 height 14
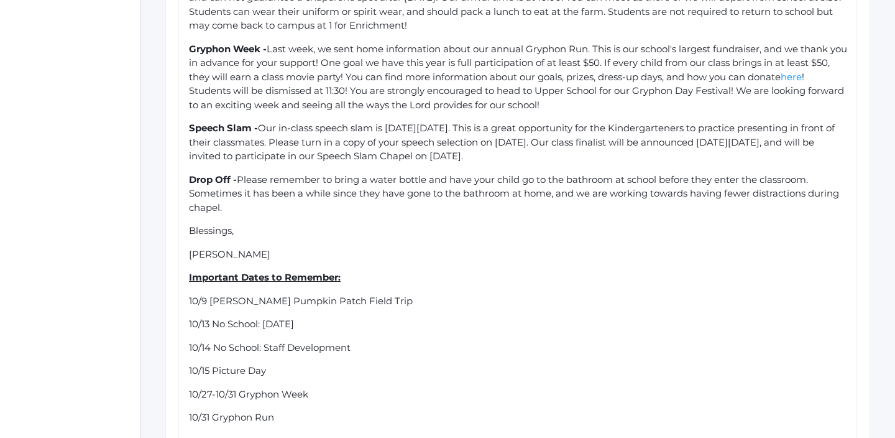
click at [234, 232] on span "Blessings," at bounding box center [211, 230] width 45 height 12
click at [246, 254] on div "[PERSON_NAME]" at bounding box center [518, 254] width 658 height 14
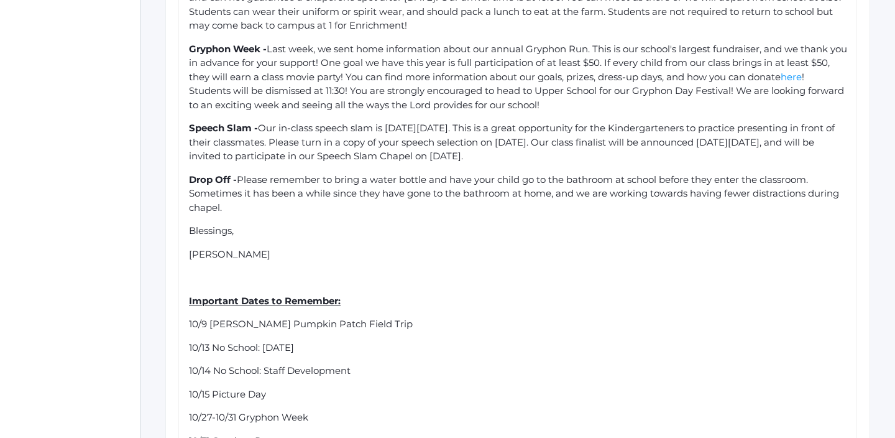
click at [234, 213] on div "Drop Off - Please remember to bring a water bottle and have your child go to th…" at bounding box center [518, 194] width 658 height 42
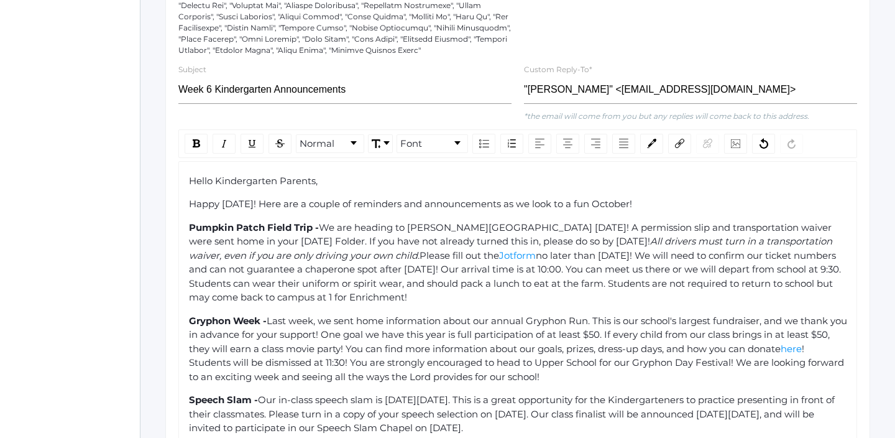
scroll to position [350, 0]
click at [436, 295] on div "Pumpkin Patch Field Trip - We are heading to Underwood Family Farm this Thursda…" at bounding box center [518, 262] width 658 height 84
click at [439, 289] on div "Pumpkin Patch Field Trip - We are heading to Underwood Family Farm this Thursda…" at bounding box center [518, 262] width 658 height 84
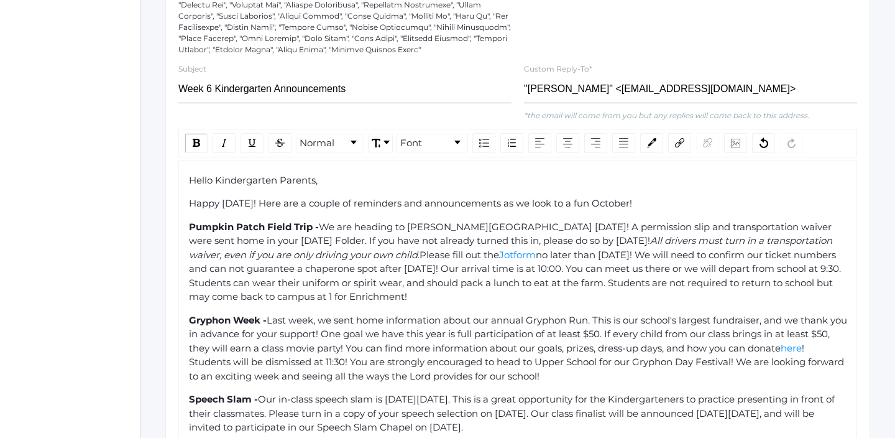
click at [332, 298] on span "no later than Monday! We will need to confirm our ticket numbers and can not gu…" at bounding box center [516, 276] width 654 height 54
click at [480, 301] on div "Pumpkin Patch Field Trip - We are heading to Underwood Family Farm this Thursda…" at bounding box center [518, 262] width 658 height 84
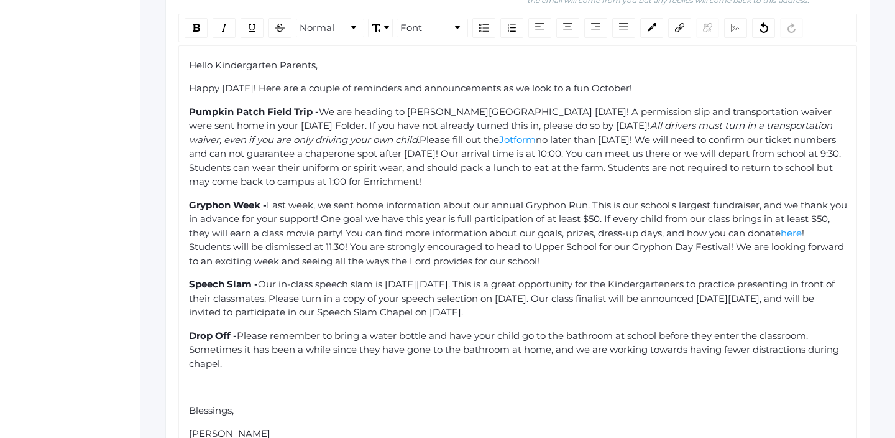
scroll to position [469, 0]
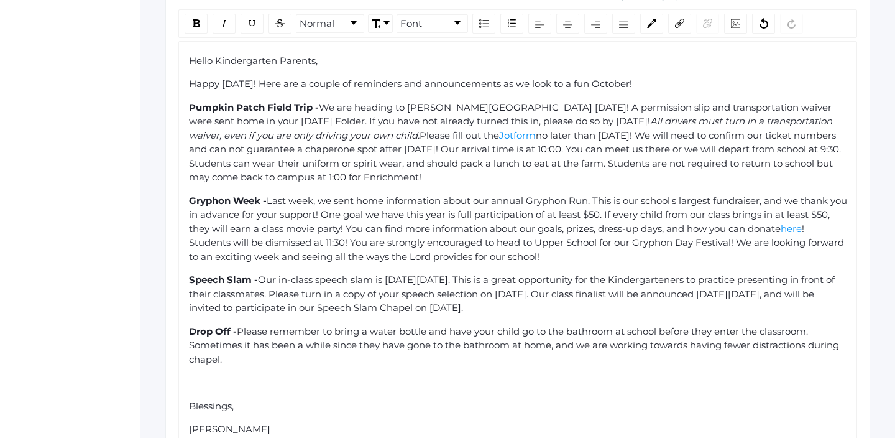
click at [774, 181] on div "Pumpkin Patch Field Trip - We are heading to Underwood Family Farm this Thursda…" at bounding box center [518, 143] width 658 height 84
click at [448, 251] on span "! Students will be dismissed at 11:30! You are strongly encouraged to head to U…" at bounding box center [518, 242] width 658 height 40
click at [595, 260] on div "Gryphon Week - Last week, we sent home information about our annual Gryphon Run…" at bounding box center [518, 229] width 658 height 70
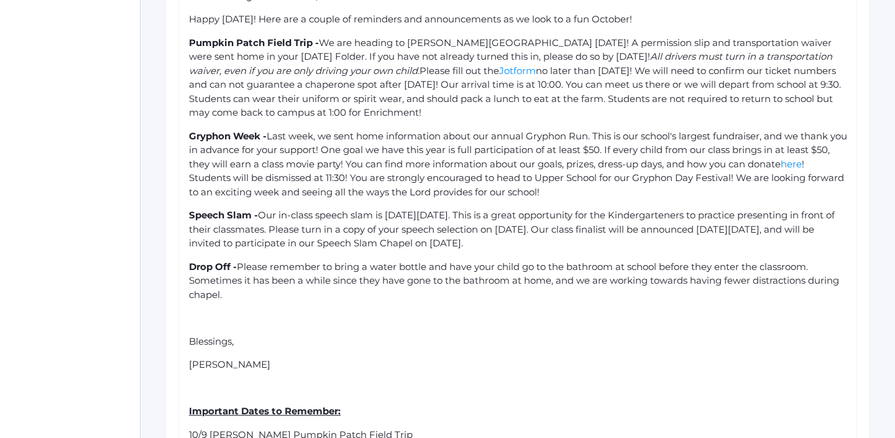
scroll to position [535, 0]
click at [705, 239] on div "Speech Slam - Our in-class speech slam is on Thursday, November 13th. This is a…" at bounding box center [518, 228] width 658 height 42
click at [491, 322] on div "rdw-editor" at bounding box center [518, 316] width 658 height 14
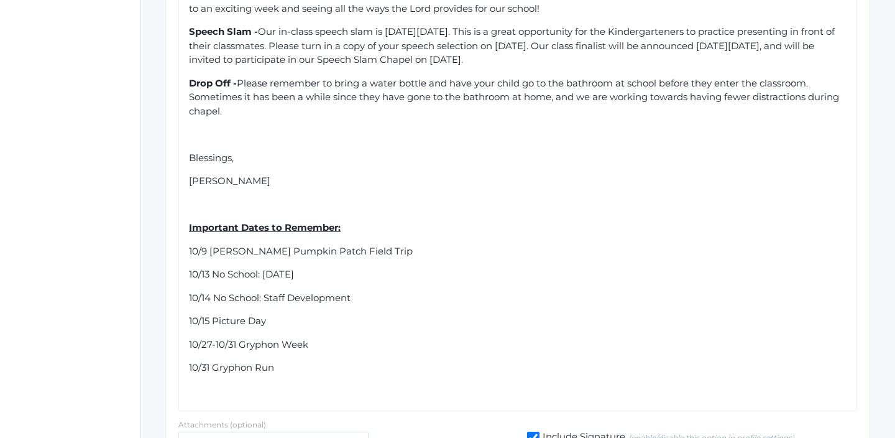
scroll to position [734, 0]
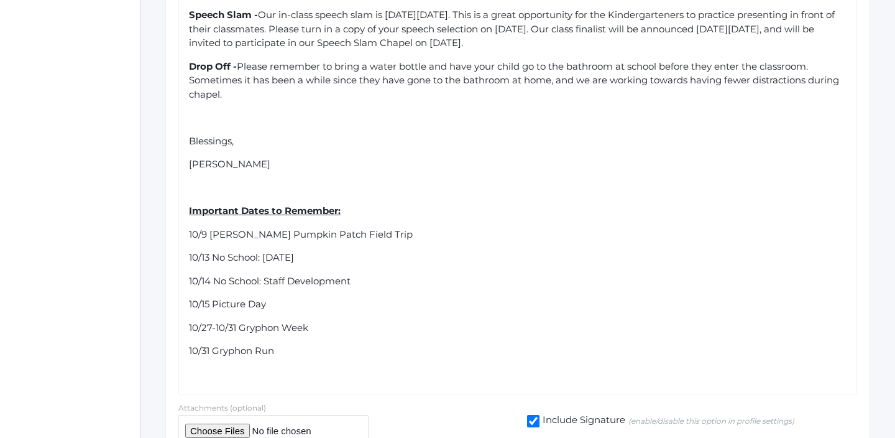
click at [209, 327] on span "10/27-10/31 Gryphon Week" at bounding box center [248, 327] width 119 height 12
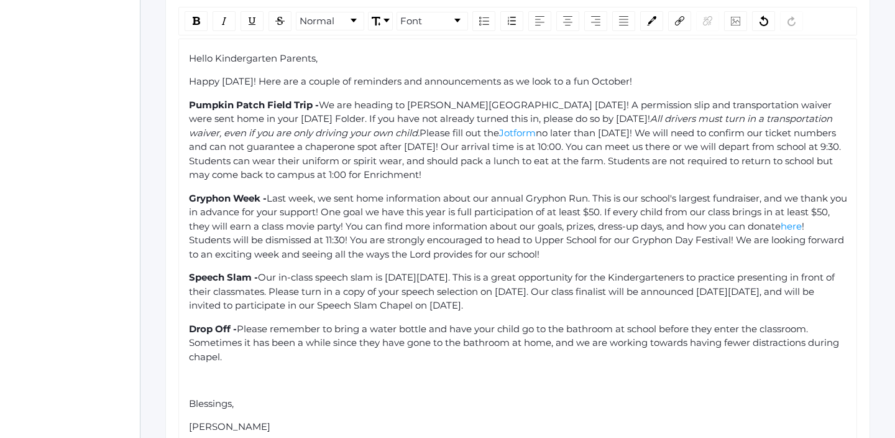
scroll to position [480, 0]
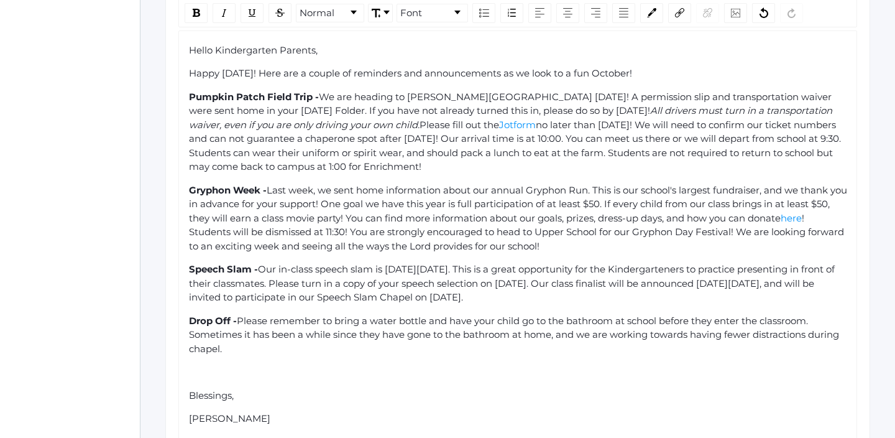
click at [681, 295] on div "Speech Slam - Our in-class speech slam is on Thursday, November 13th. This is a…" at bounding box center [518, 283] width 658 height 42
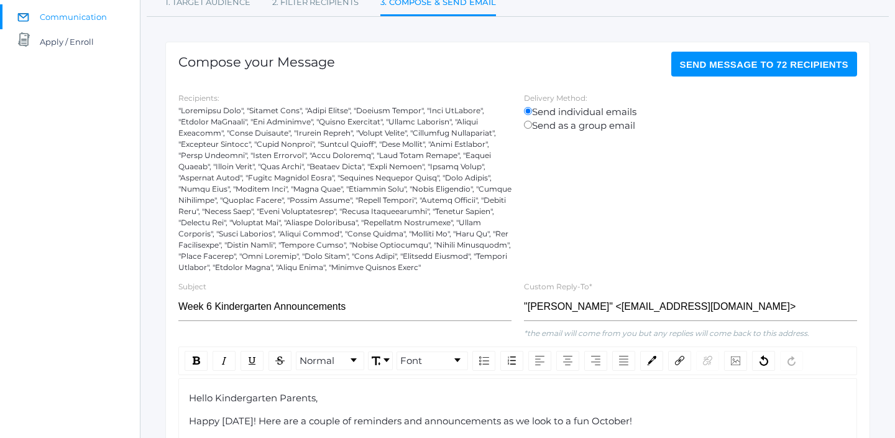
scroll to position [0, 0]
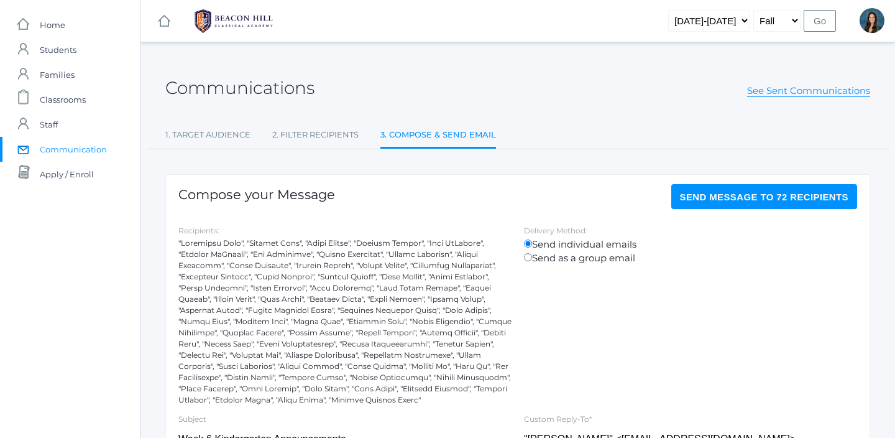
click at [727, 192] on span "Send Message to 72 recipients" at bounding box center [764, 196] width 169 height 11
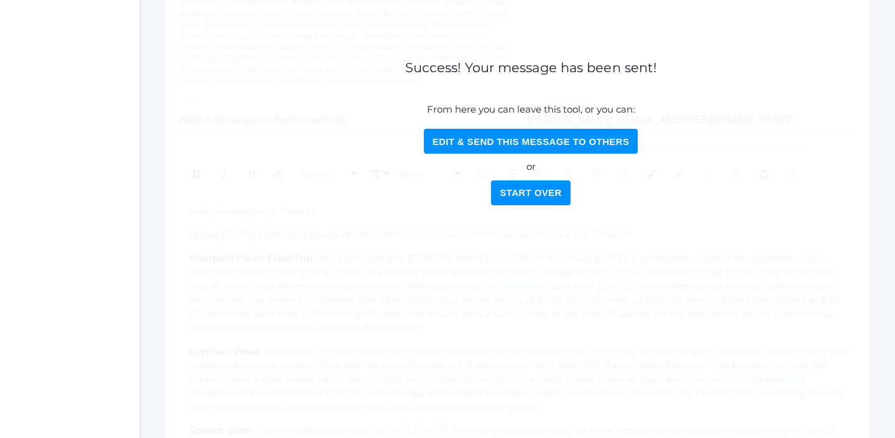
scroll to position [321, 0]
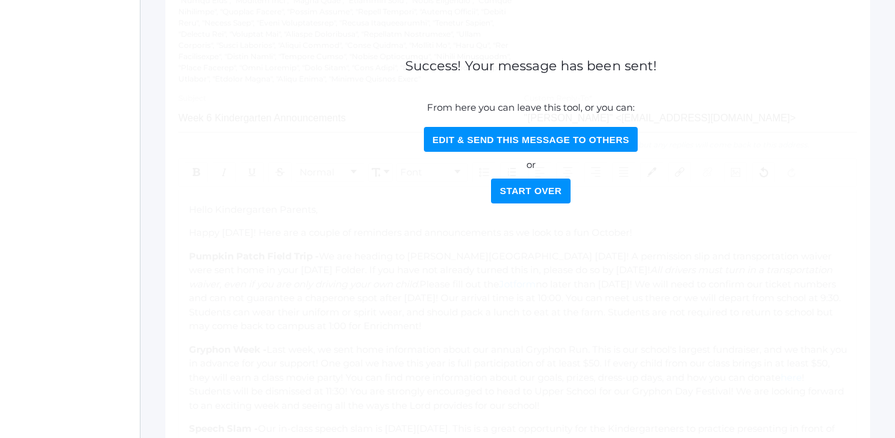
click at [536, 140] on button "Edit & Send this Message to Others" at bounding box center [531, 139] width 214 height 25
select select "Enrolled"
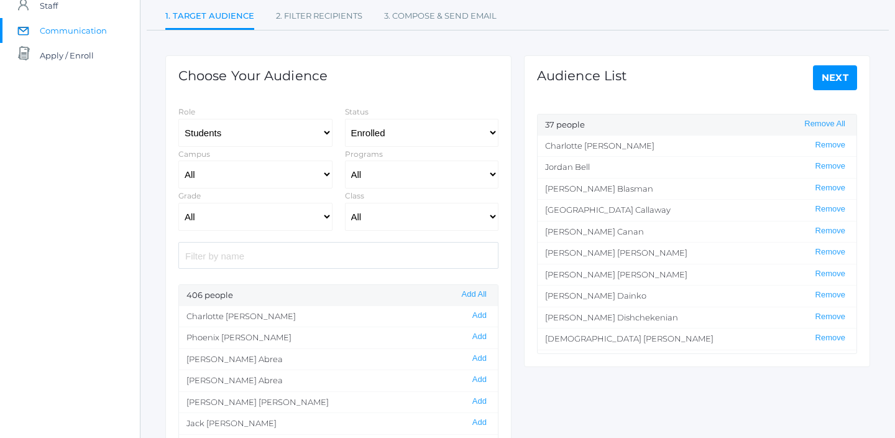
scroll to position [107, 0]
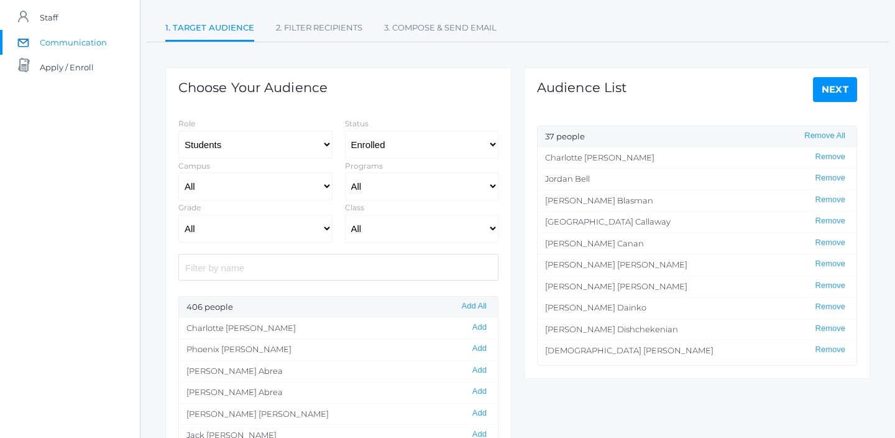
click at [840, 89] on link "Next" at bounding box center [835, 89] width 45 height 25
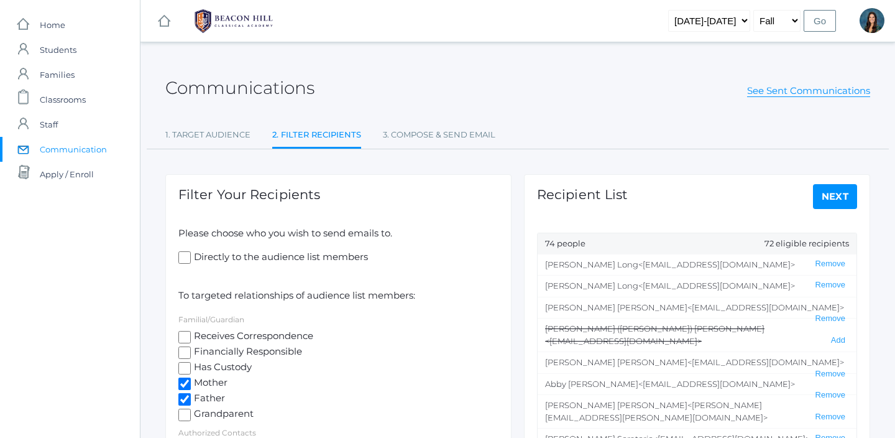
click at [849, 195] on link "Next" at bounding box center [835, 196] width 45 height 25
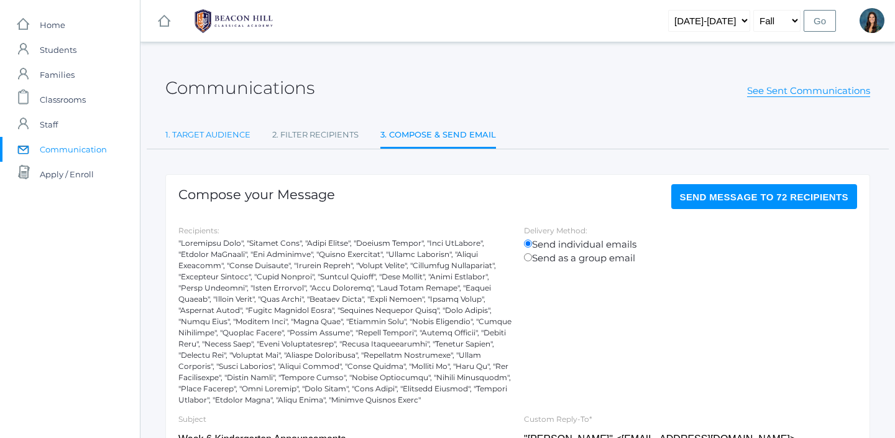
click at [221, 139] on link "1. Target Audience" at bounding box center [207, 134] width 85 height 25
select select "Enrolled"
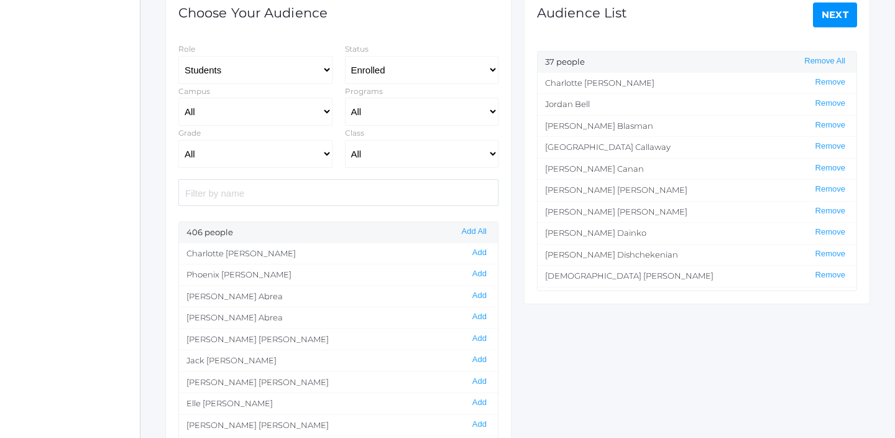
scroll to position [183, 0]
click at [813, 59] on button "Remove All" at bounding box center [824, 59] width 48 height 11
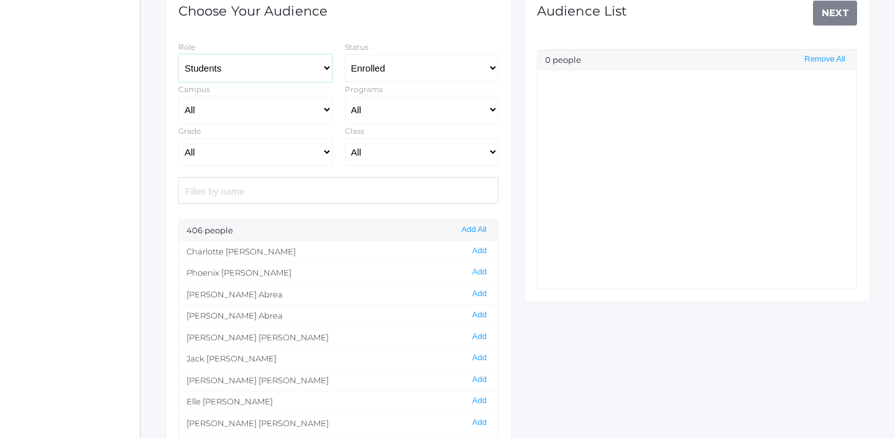
click at [283, 68] on select "Students Staff" at bounding box center [255, 68] width 154 height 28
select select "1"
click at [178, 54] on select "Students Staff" at bounding box center [255, 68] width 154 height 28
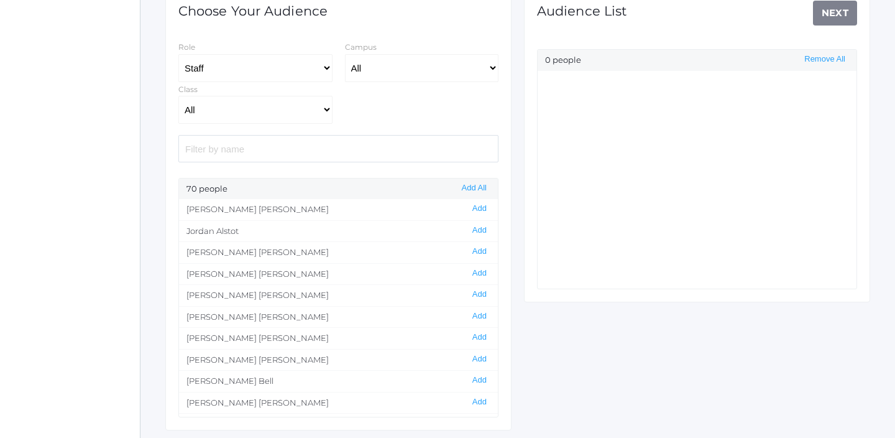
click at [221, 148] on input "search" at bounding box center [338, 148] width 320 height 27
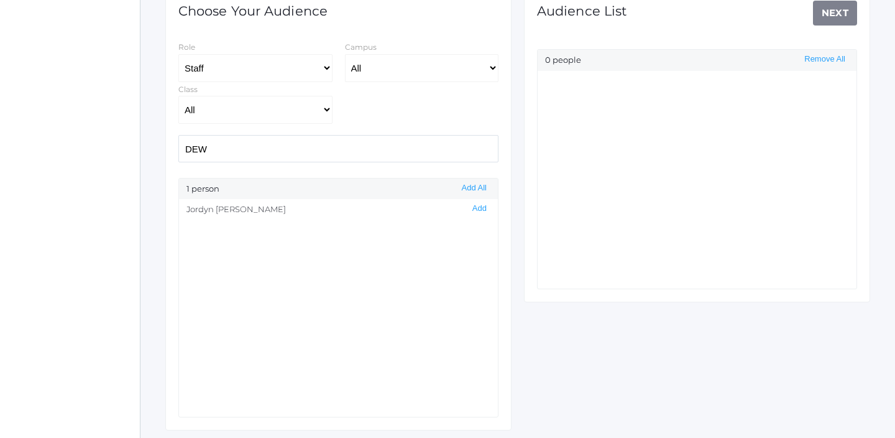
type input "DEWE"
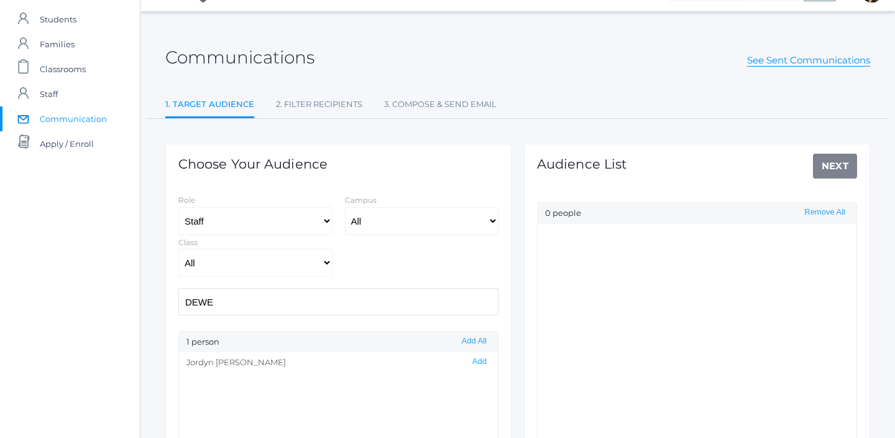
scroll to position [25, 0]
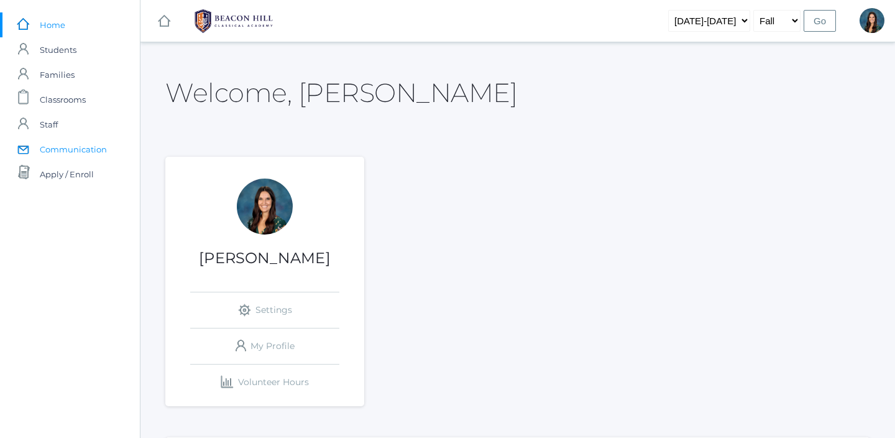
click at [89, 147] on span "Communication" at bounding box center [73, 149] width 67 height 25
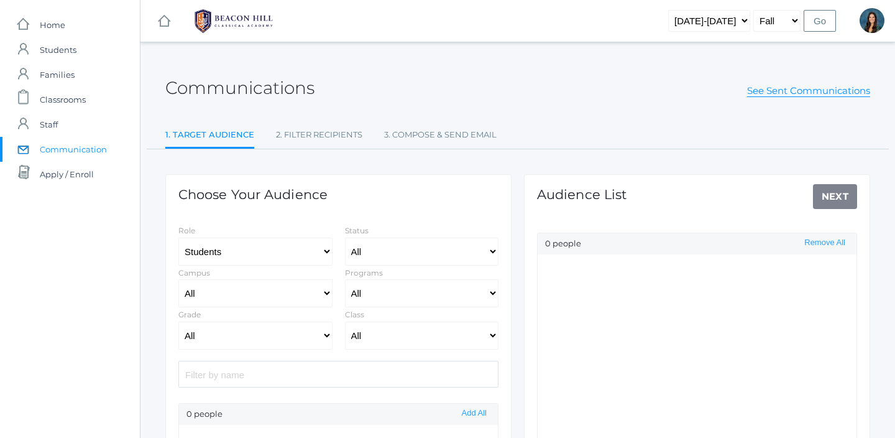
click at [777, 98] on span "See Sent Communications" at bounding box center [808, 91] width 123 height 14
click at [772, 87] on link "See Sent Communications" at bounding box center [808, 91] width 123 height 12
select select "Enrolled"
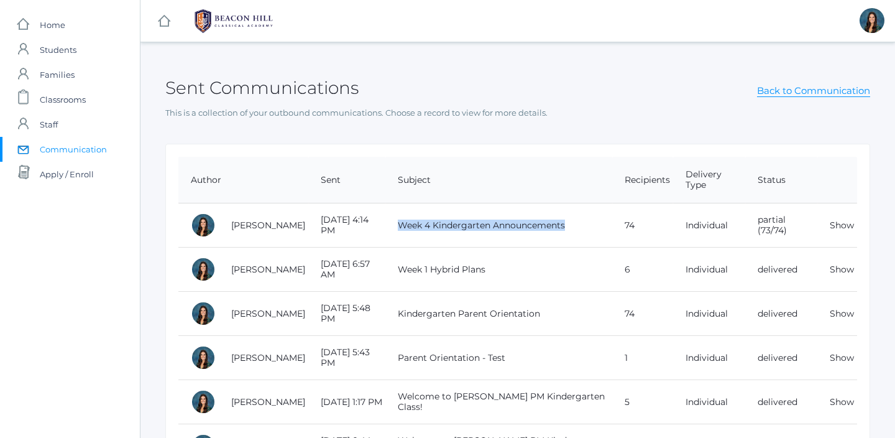
drag, startPoint x: 569, startPoint y: 224, endPoint x: 397, endPoint y: 226, distance: 172.2
click at [397, 226] on td "Week 4 Kindergarten Announcements" at bounding box center [498, 225] width 226 height 44
copy td "Week 4 Kindergarten Announcements"
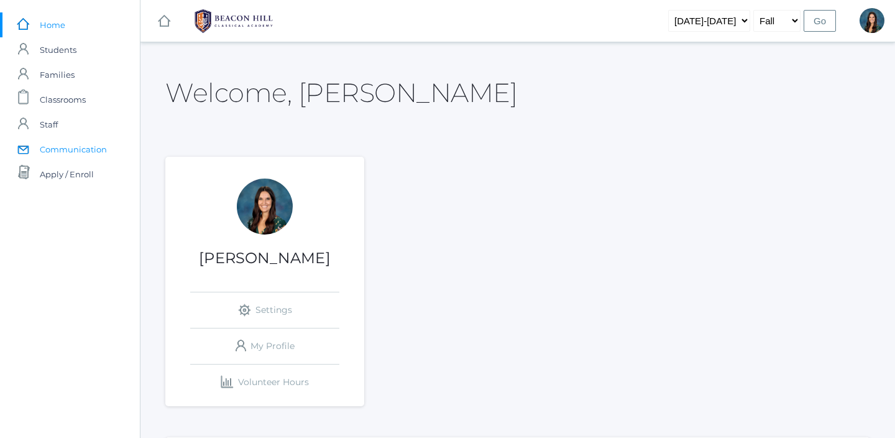
click at [96, 143] on span "Communication" at bounding box center [73, 149] width 67 height 25
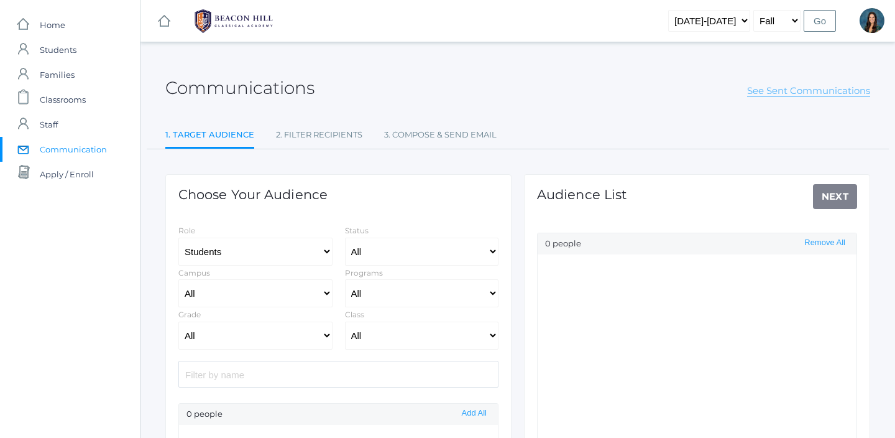
click at [804, 88] on link "See Sent Communications" at bounding box center [808, 91] width 123 height 12
select select "Enrolled"
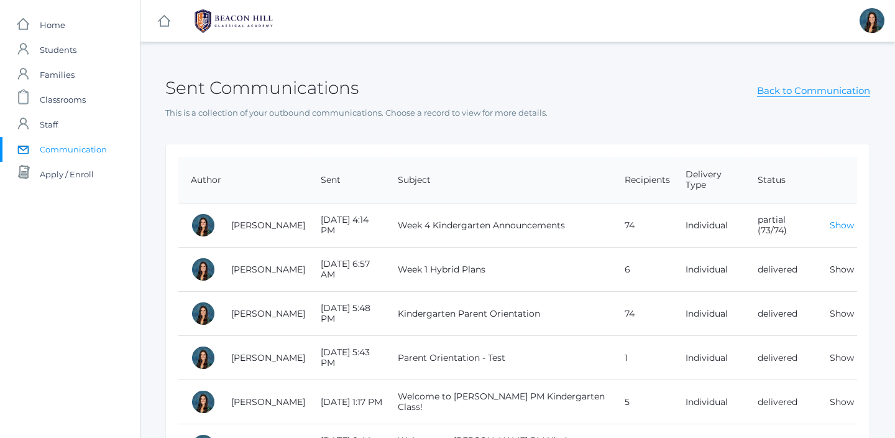
click at [841, 226] on link "Show" at bounding box center [842, 224] width 24 height 11
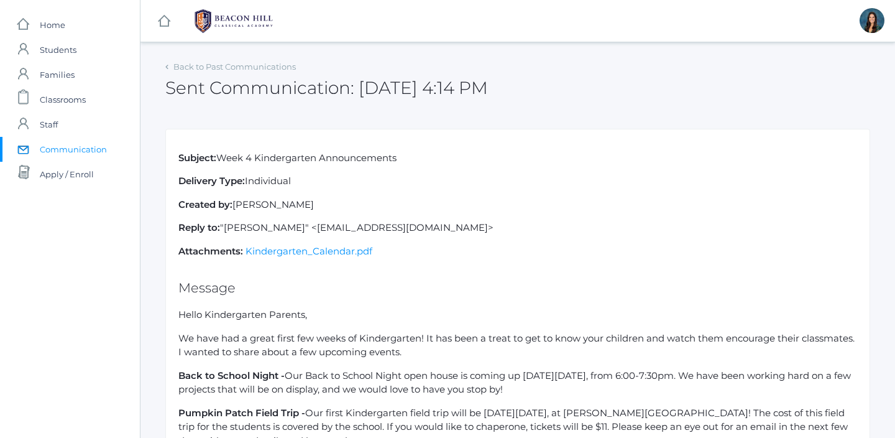
click at [88, 147] on span "Communication" at bounding box center [73, 149] width 67 height 25
